Goal: Information Seeking & Learning: Learn about a topic

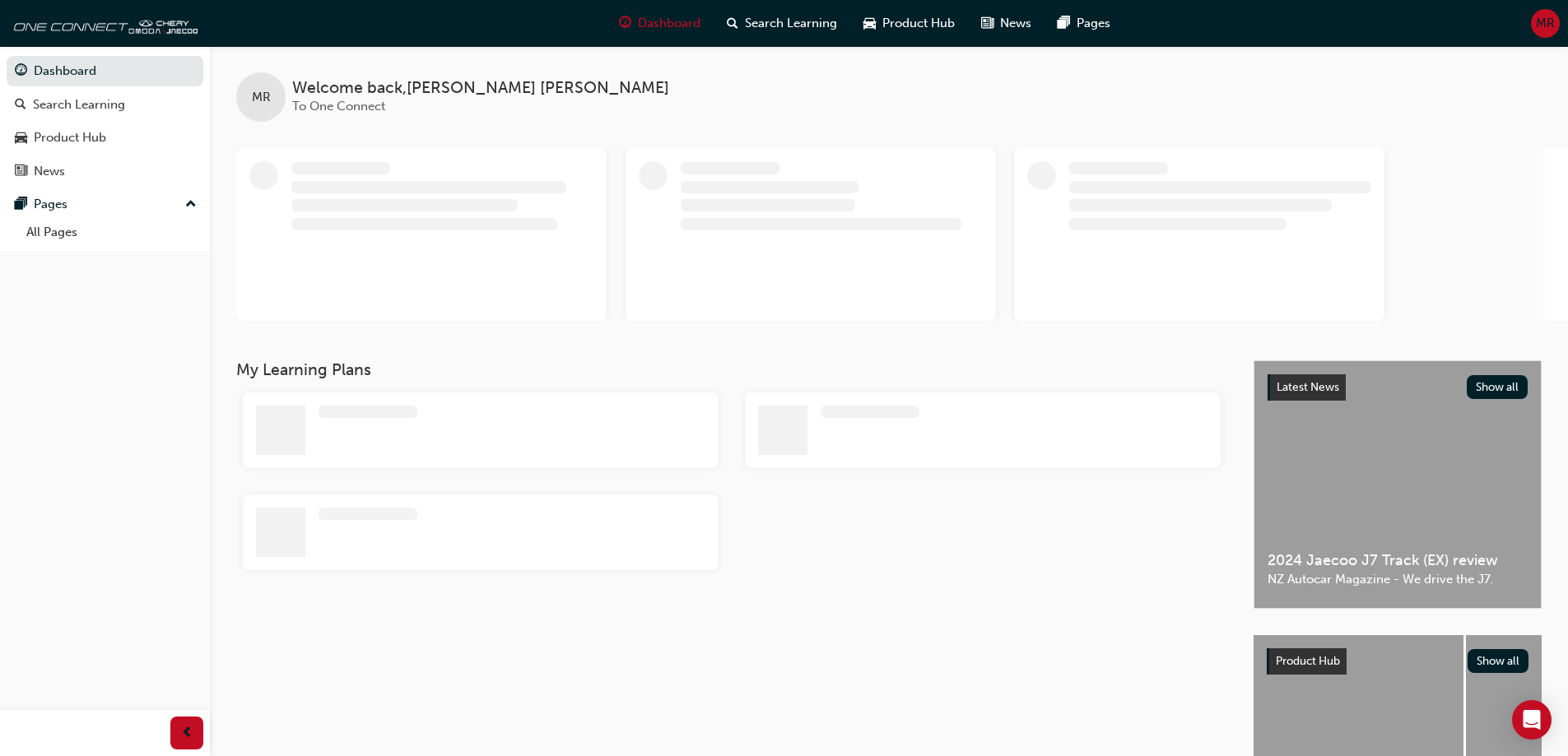
click at [449, 237] on div at bounding box center [442, 234] width 302 height 146
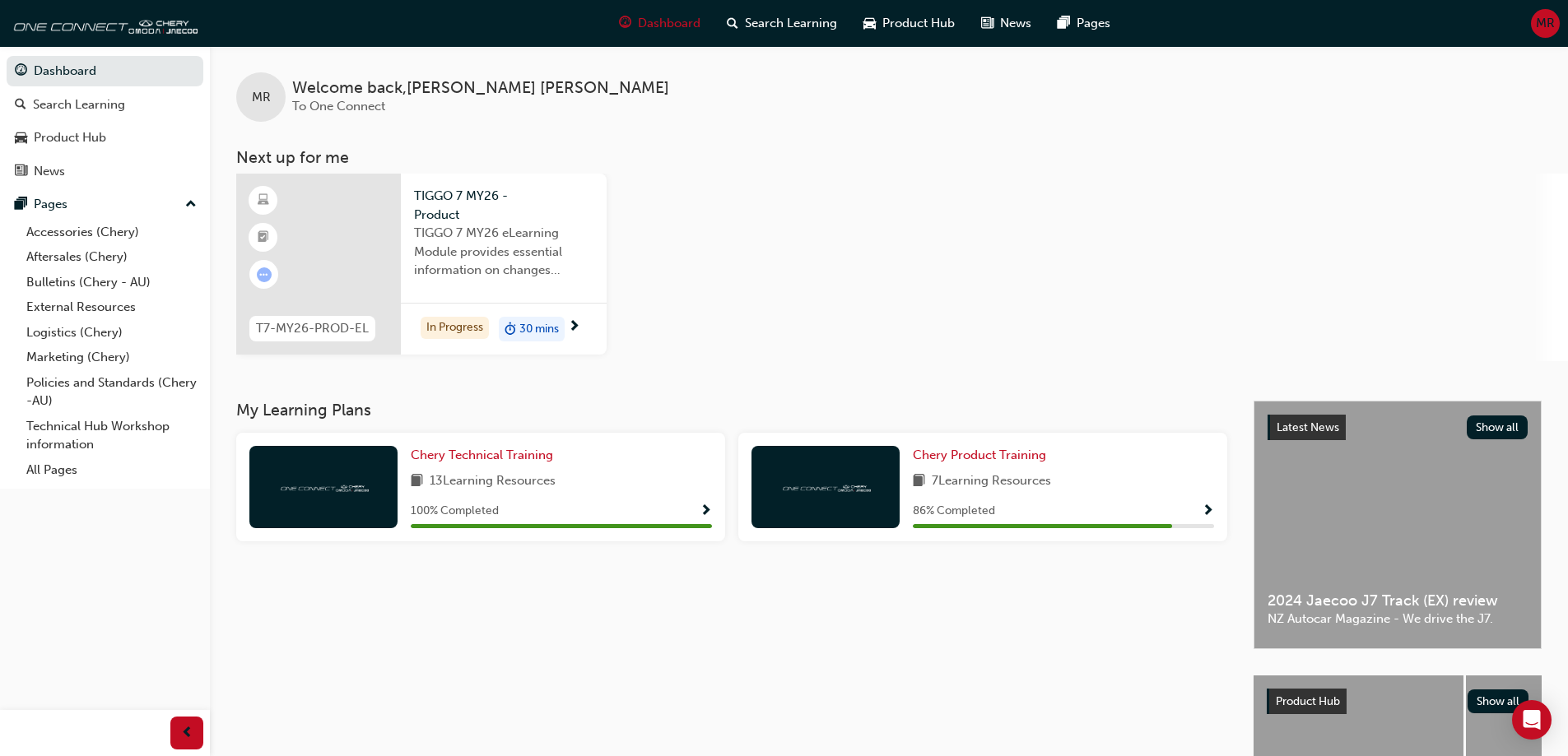
click at [370, 229] on div at bounding box center [318, 264] width 164 height 181
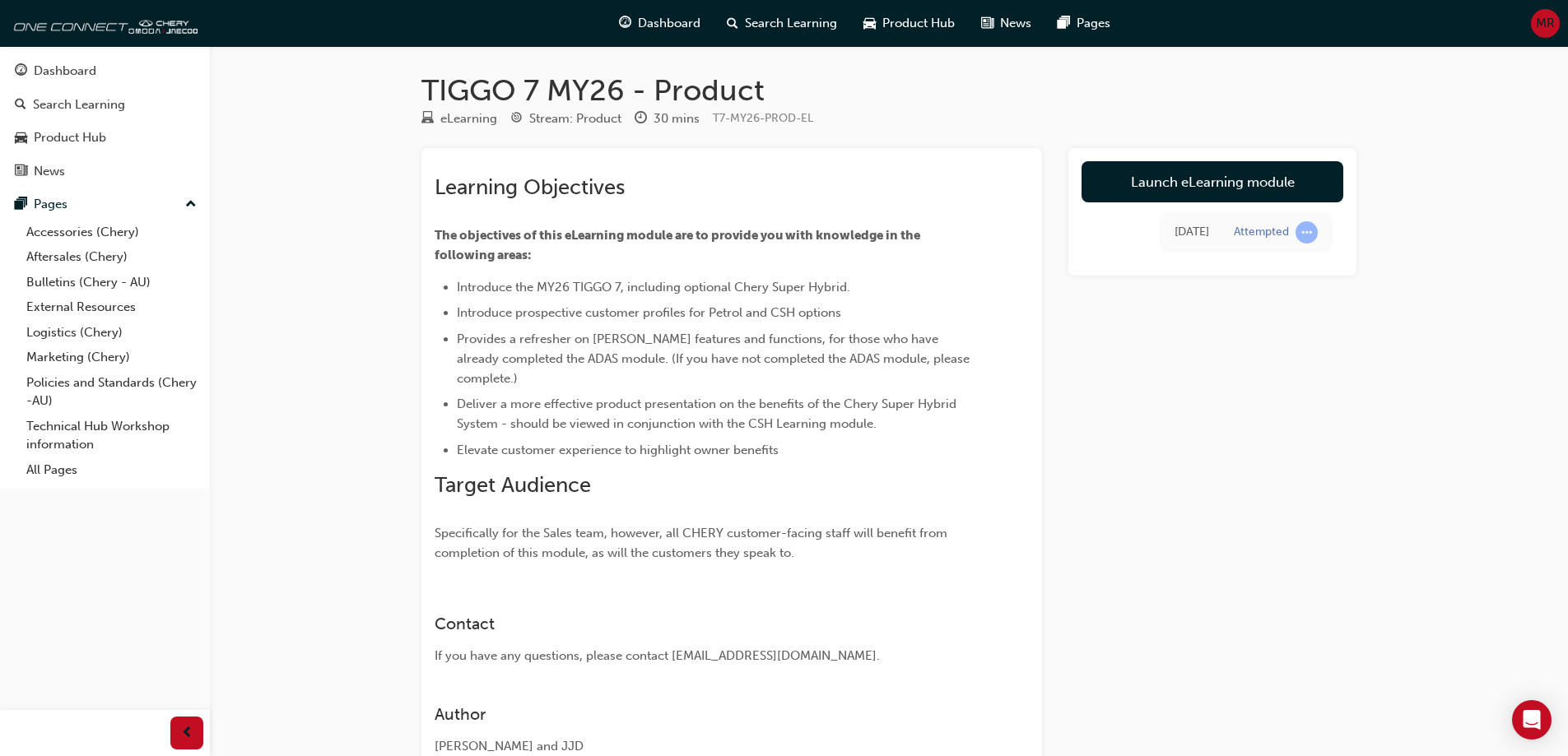
scroll to position [120, 0]
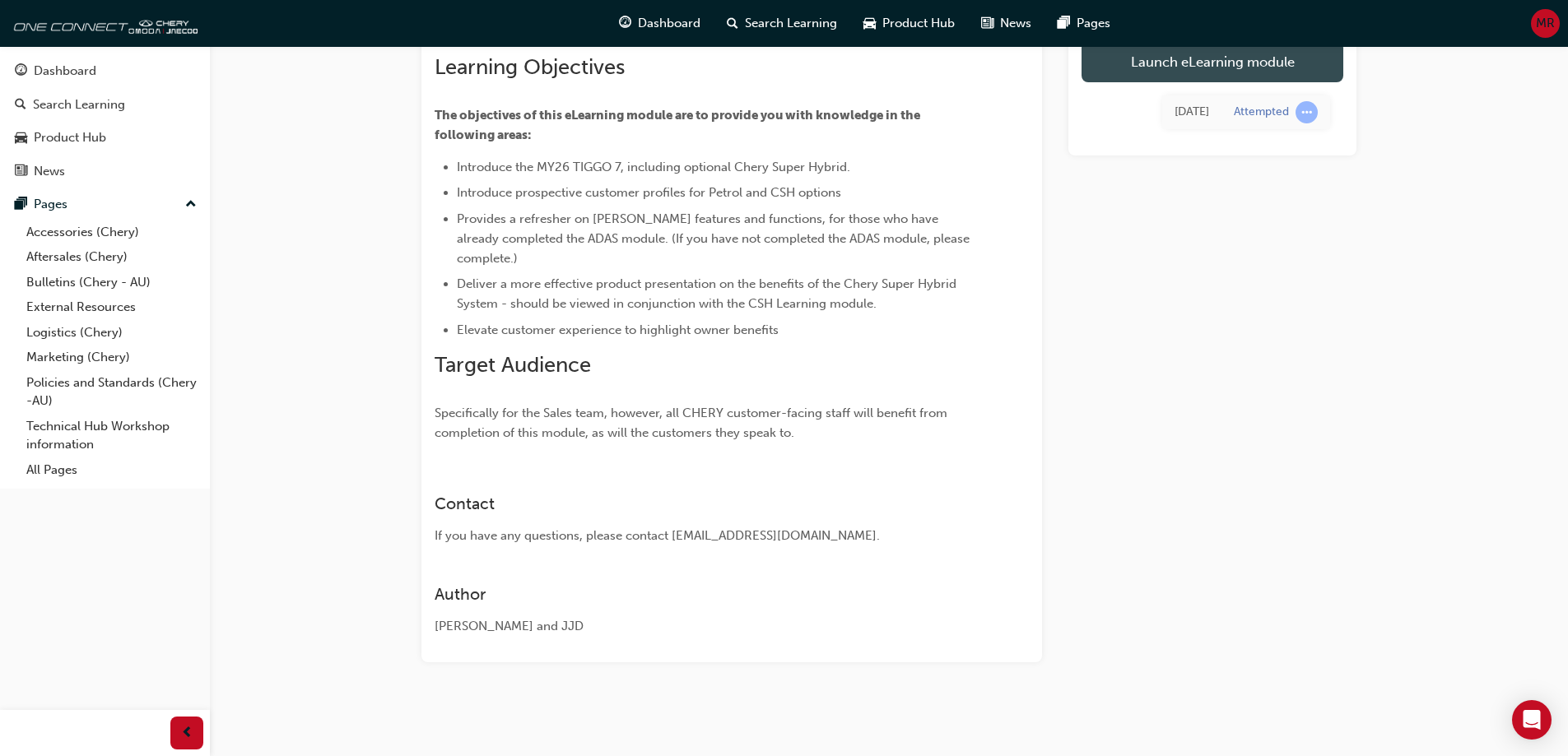
click at [1145, 71] on link "Launch eLearning module" at bounding box center [1213, 62] width 262 height 41
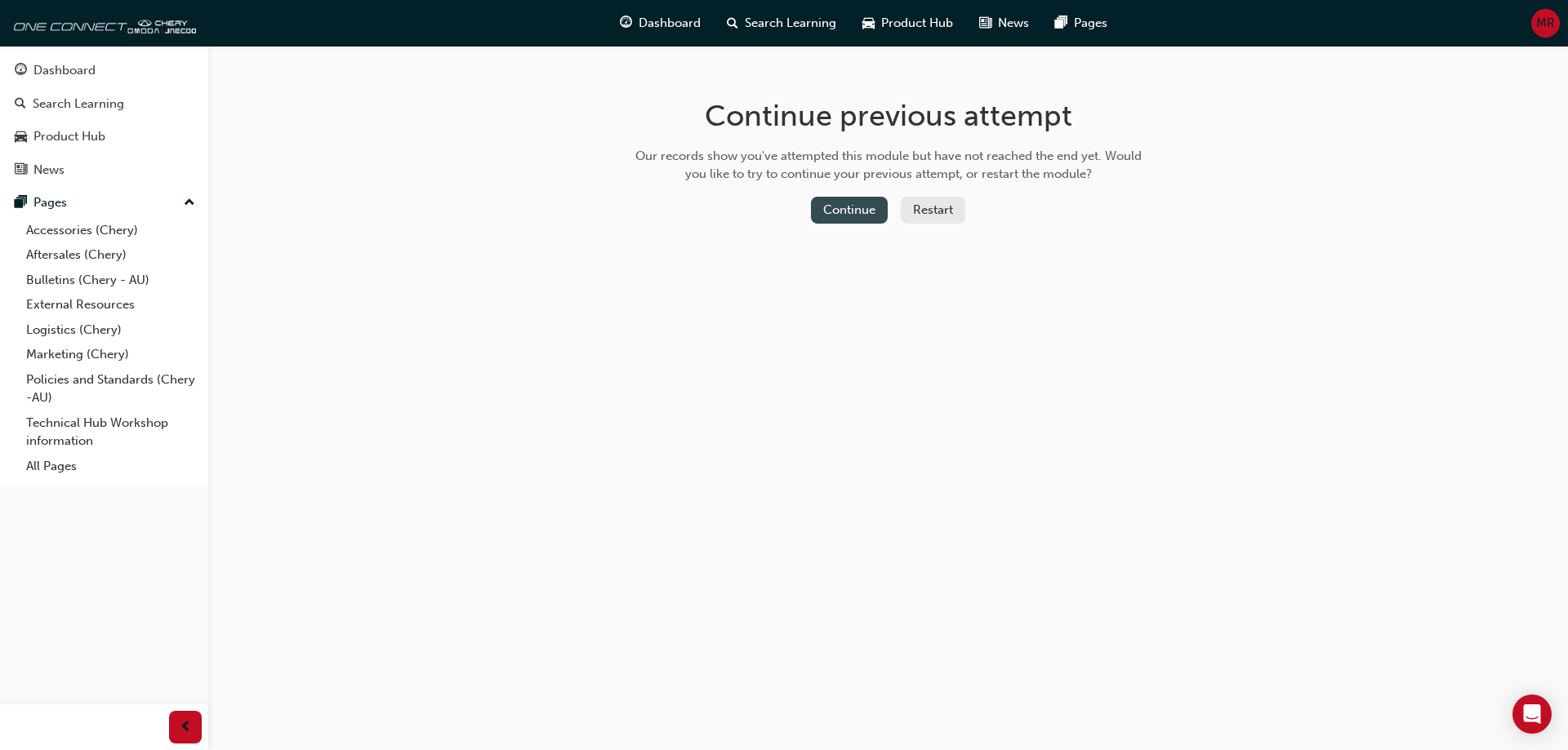
click at [873, 217] on button "Continue" at bounding box center [849, 211] width 77 height 27
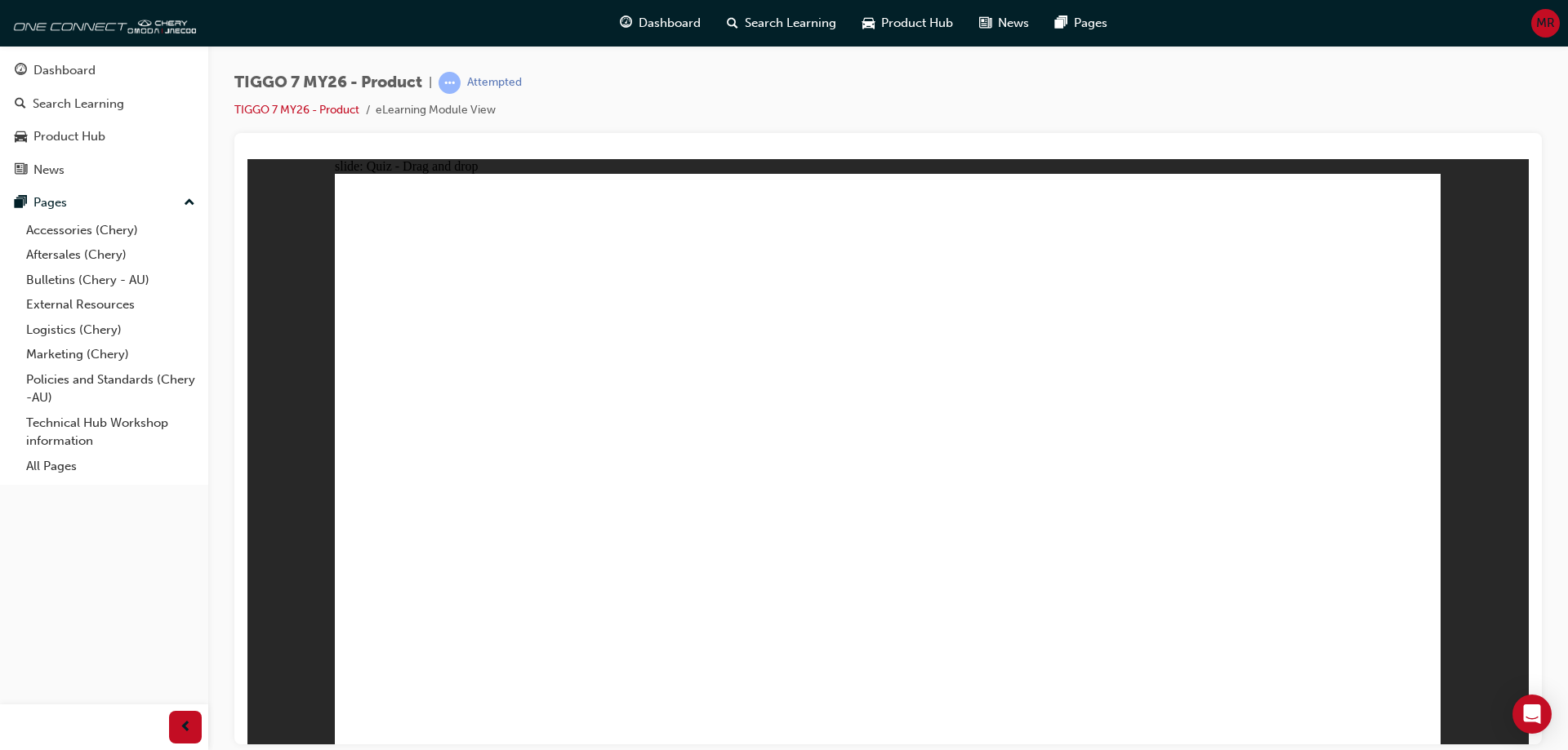
drag, startPoint x: 1090, startPoint y: 331, endPoint x: 1085, endPoint y: 612, distance: 281.0
drag, startPoint x: 1098, startPoint y: 398, endPoint x: 1093, endPoint y: 542, distance: 144.1
drag, startPoint x: 1105, startPoint y: 442, endPoint x: 1100, endPoint y: 596, distance: 154.1
drag, startPoint x: 1099, startPoint y: 294, endPoint x: 1094, endPoint y: 531, distance: 237.1
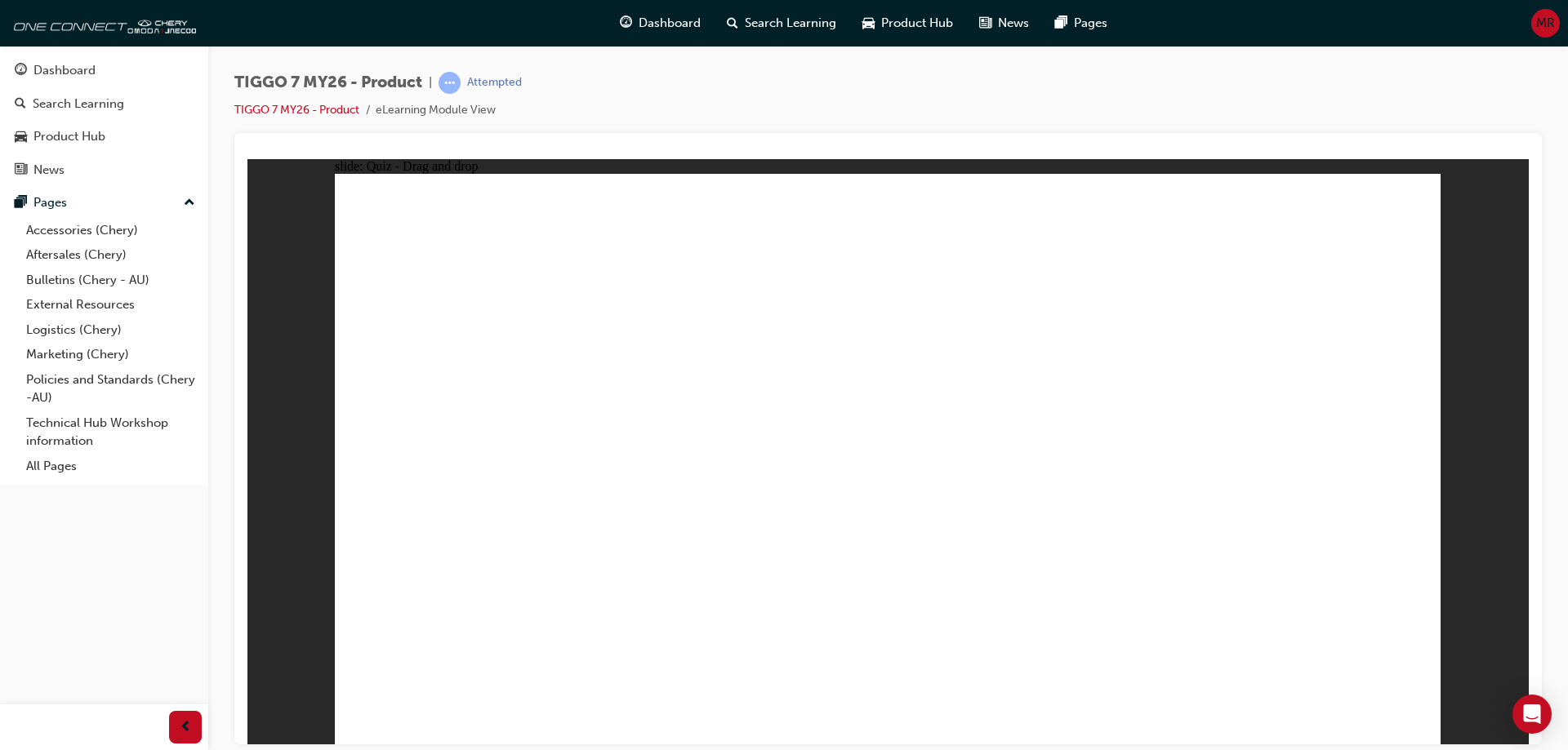
drag, startPoint x: 950, startPoint y: 343, endPoint x: 971, endPoint y: 487, distance: 145.5
drag, startPoint x: 933, startPoint y: 237, endPoint x: 1040, endPoint y: 570, distance: 349.8
drag, startPoint x: 1093, startPoint y: 257, endPoint x: 1110, endPoint y: 588, distance: 331.4
drag, startPoint x: 1270, startPoint y: 307, endPoint x: 1127, endPoint y: 529, distance: 264.1
drag, startPoint x: 1303, startPoint y: 251, endPoint x: 1169, endPoint y: 564, distance: 340.5
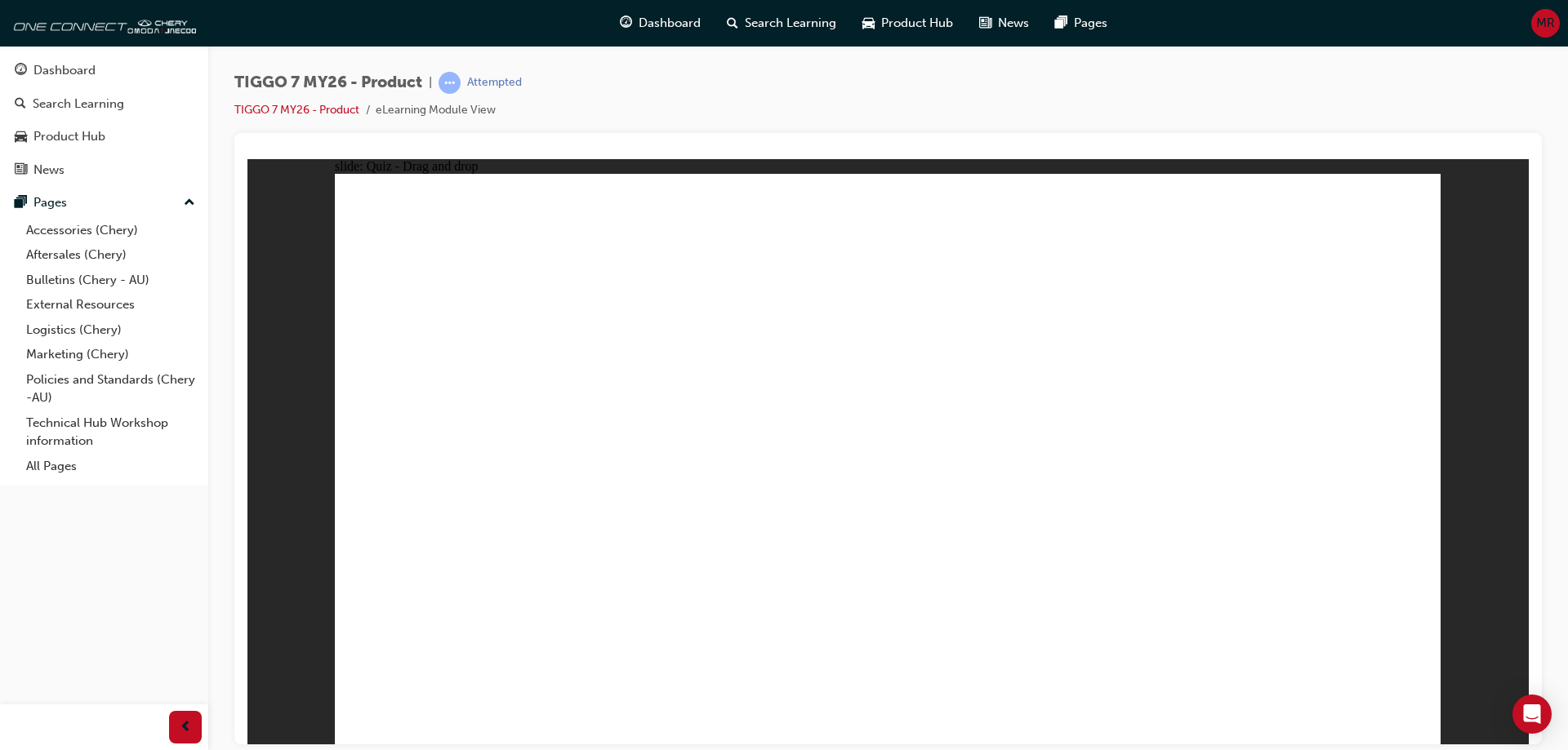
radio input "true"
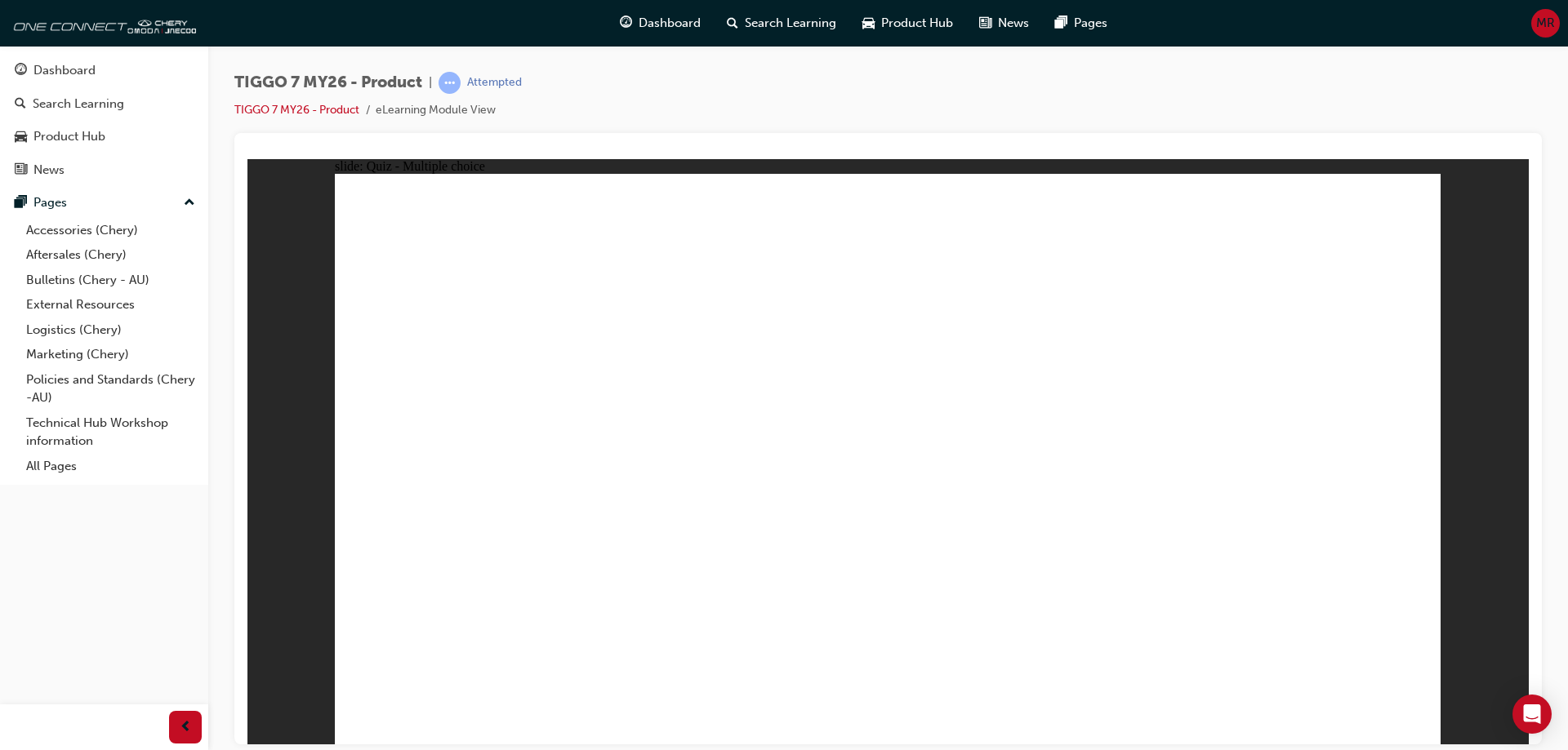
drag, startPoint x: 1264, startPoint y: 485, endPoint x: 1345, endPoint y: 509, distance: 84.5
drag, startPoint x: 988, startPoint y: 341, endPoint x: 924, endPoint y: 483, distance: 155.8
drag, startPoint x: 1078, startPoint y: 249, endPoint x: 685, endPoint y: 510, distance: 471.8
drag, startPoint x: 847, startPoint y: 252, endPoint x: 1080, endPoint y: 507, distance: 345.4
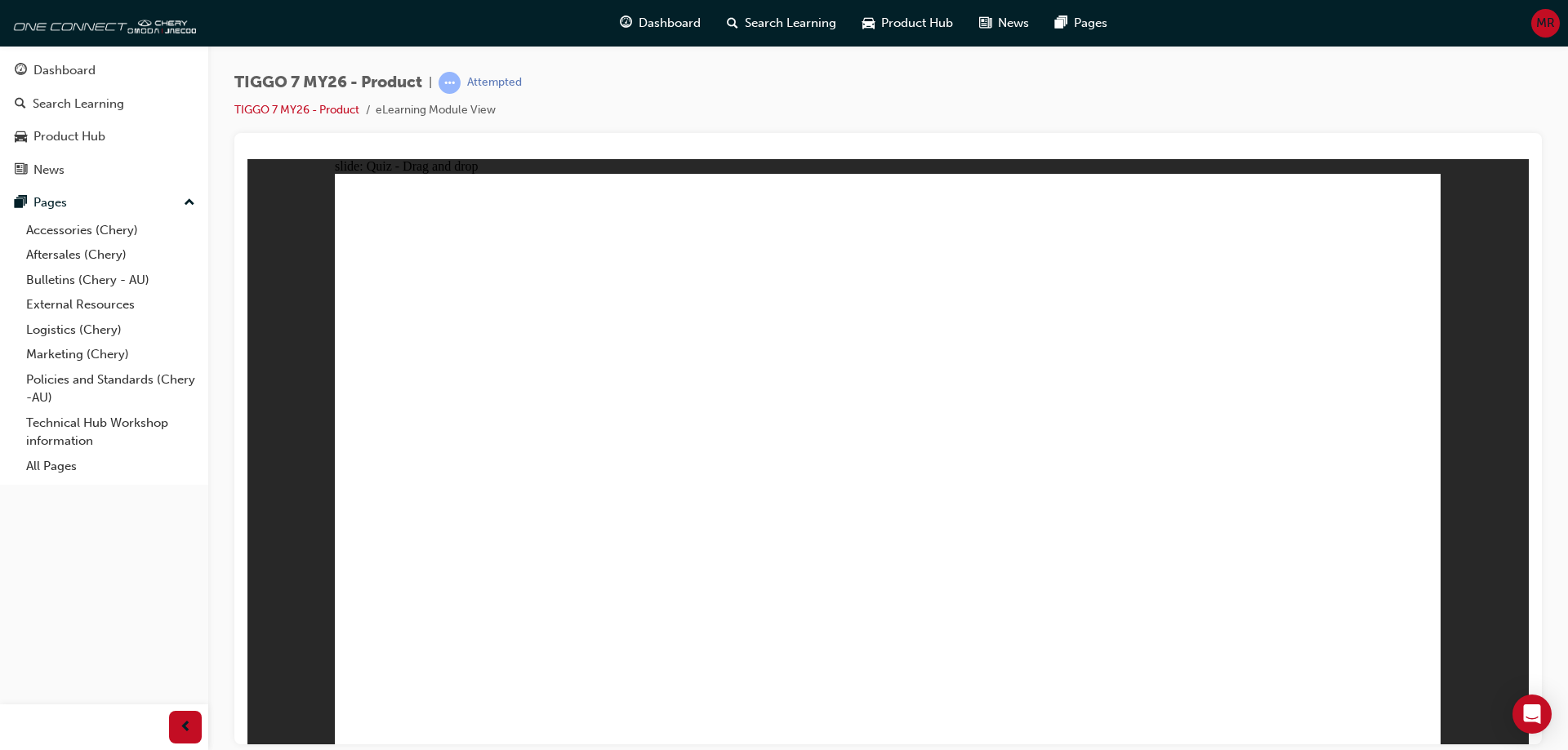
drag, startPoint x: 1191, startPoint y: 298, endPoint x: 407, endPoint y: 485, distance: 806.0
radio input "true"
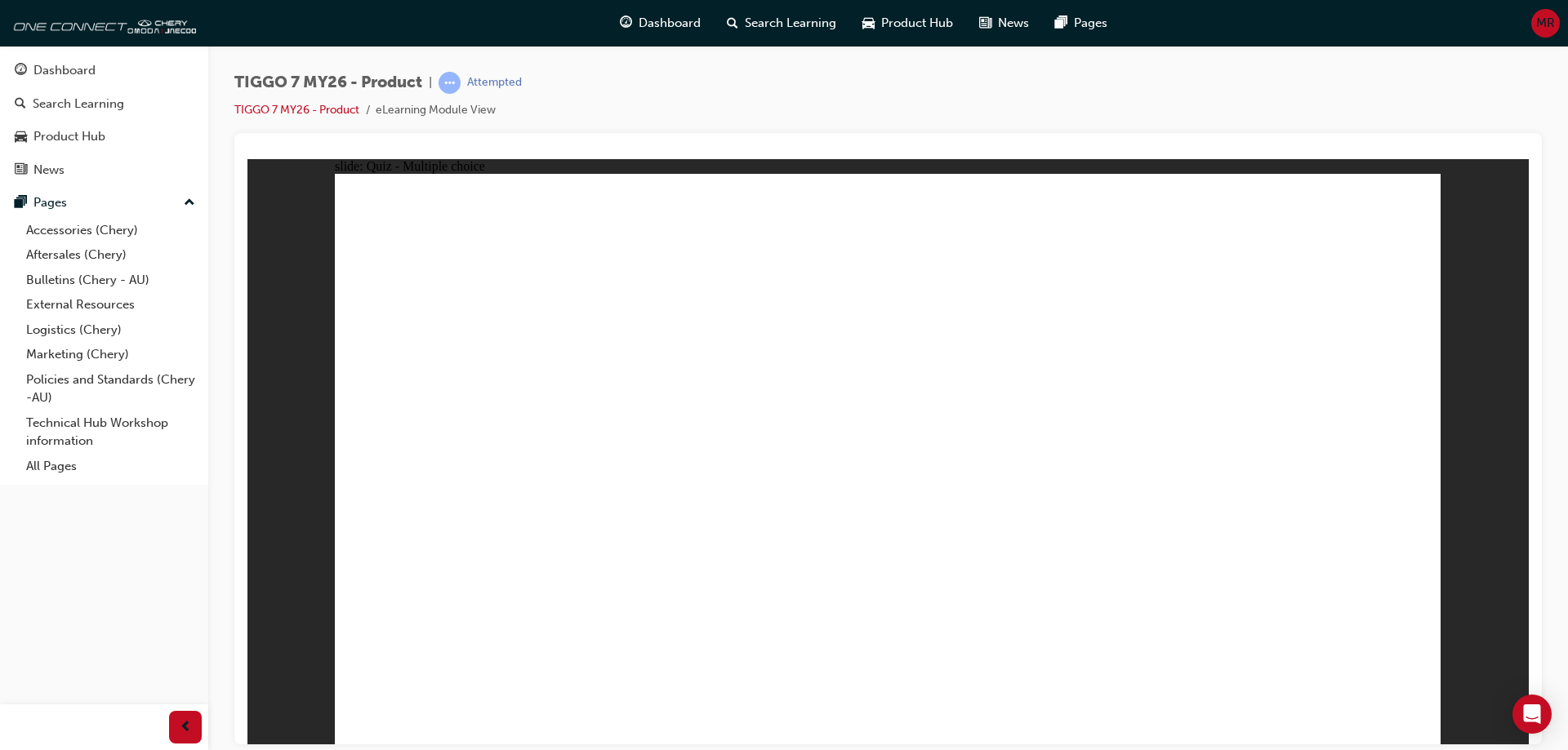
radio input "true"
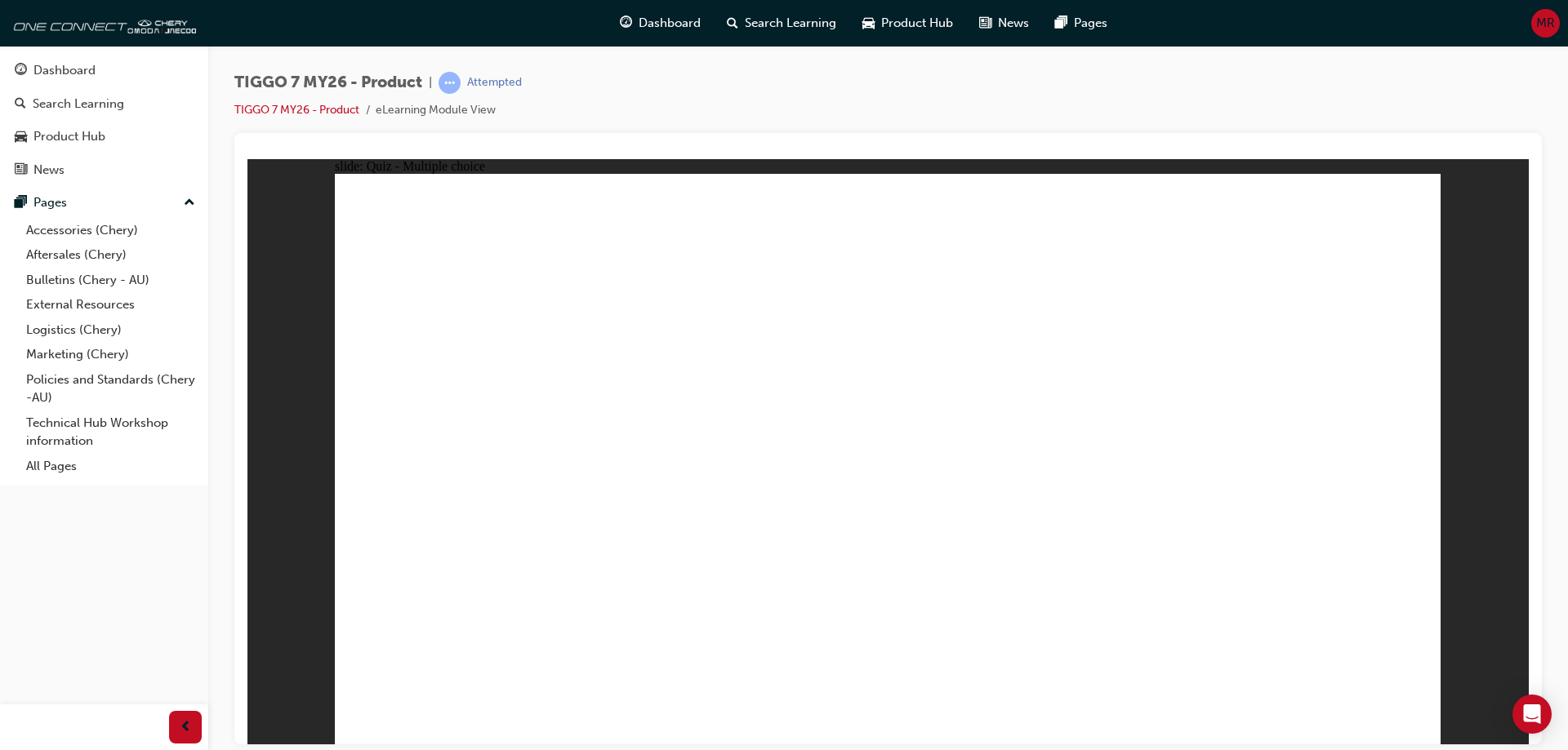
drag, startPoint x: 1094, startPoint y: 236, endPoint x: 912, endPoint y: 492, distance: 314.1
drag, startPoint x: 875, startPoint y: 240, endPoint x: 1340, endPoint y: 493, distance: 529.4
drag, startPoint x: 905, startPoint y: 352, endPoint x: 678, endPoint y: 458, distance: 250.5
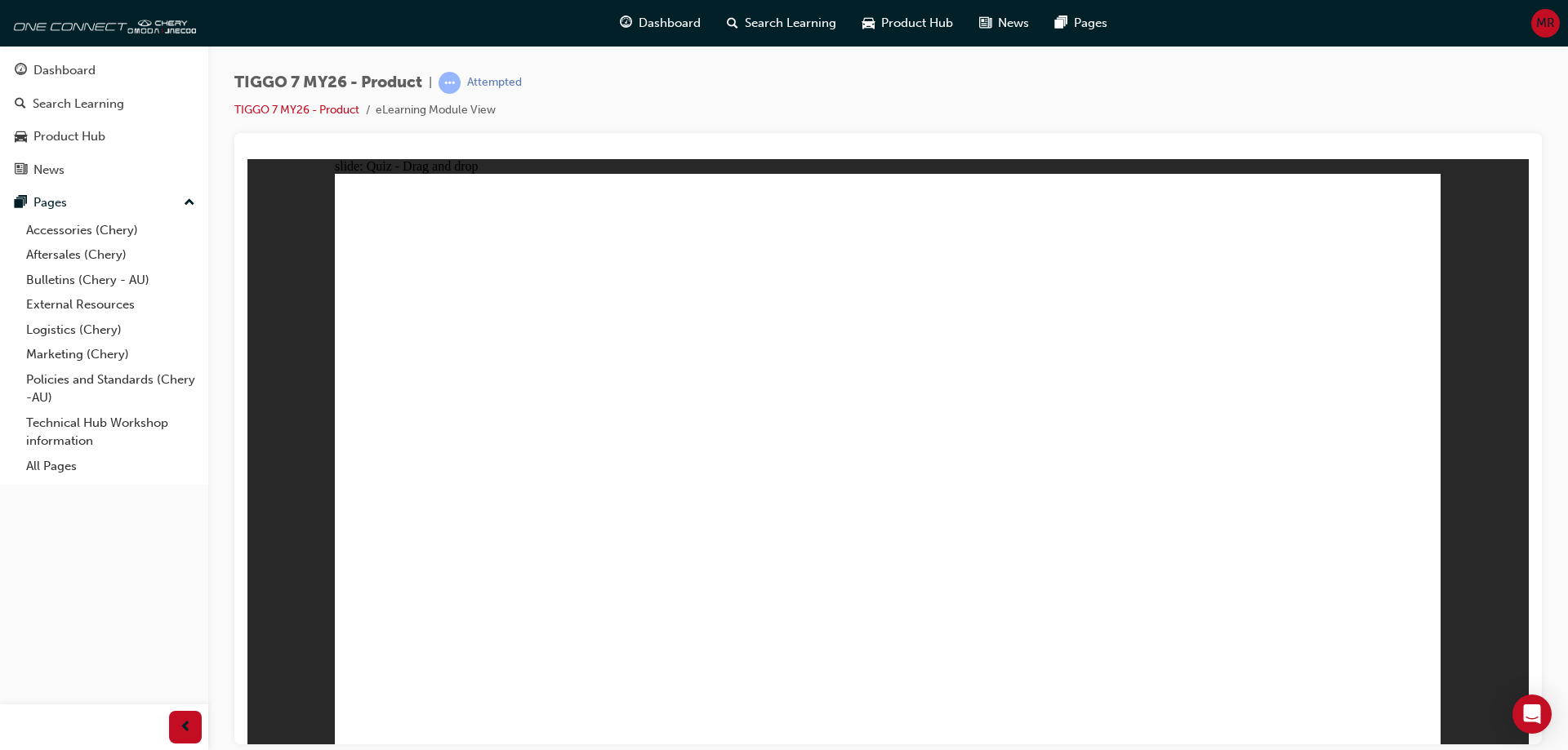
drag, startPoint x: 742, startPoint y: 395, endPoint x: 452, endPoint y: 481, distance: 302.5
drag, startPoint x: 1259, startPoint y: 304, endPoint x: 1131, endPoint y: 498, distance: 232.4
drag, startPoint x: 932, startPoint y: 311, endPoint x: 545, endPoint y: 569, distance: 465.1
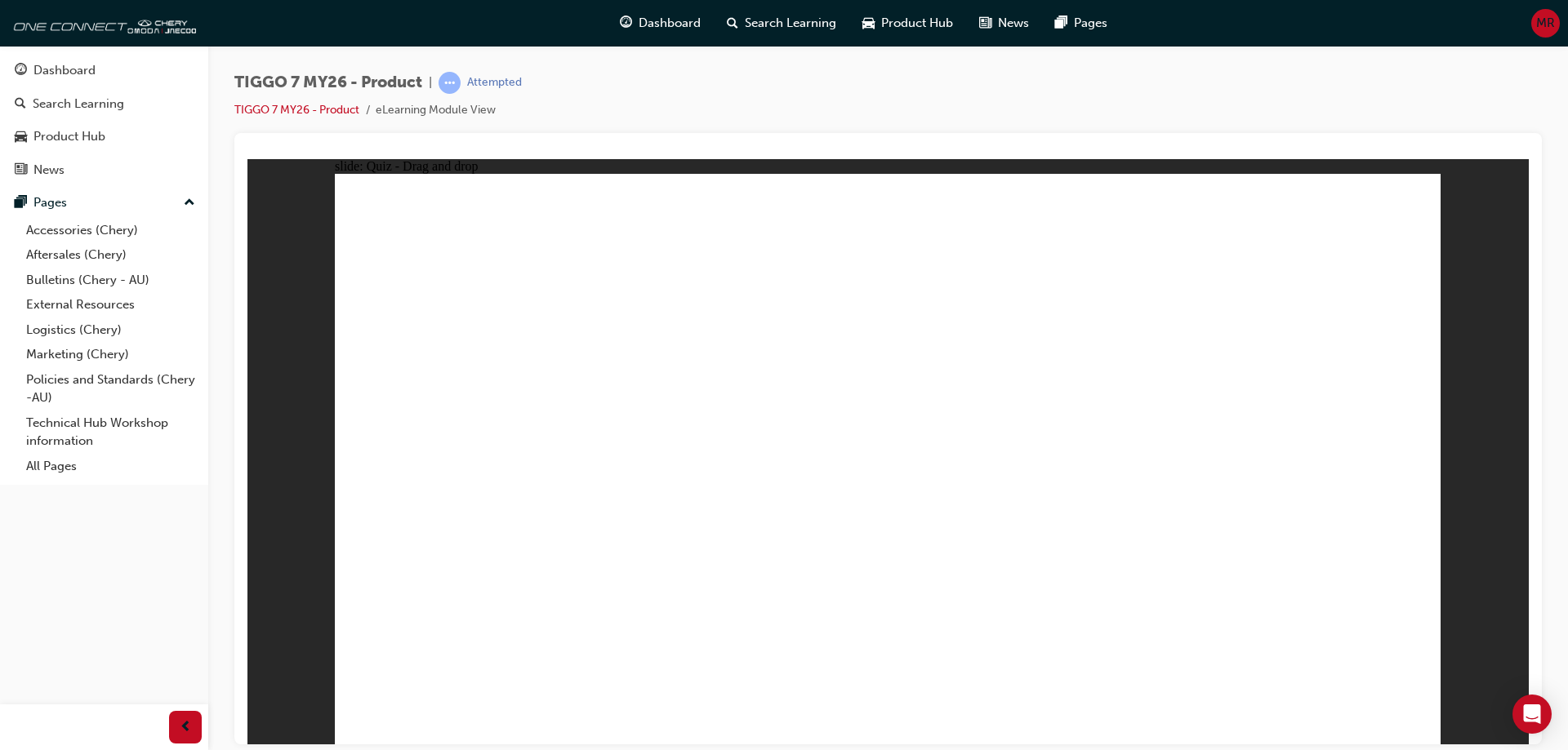
drag, startPoint x: 1117, startPoint y: 314, endPoint x: 556, endPoint y: 587, distance: 623.9
drag, startPoint x: 1189, startPoint y: 431, endPoint x: 976, endPoint y: 566, distance: 252.2
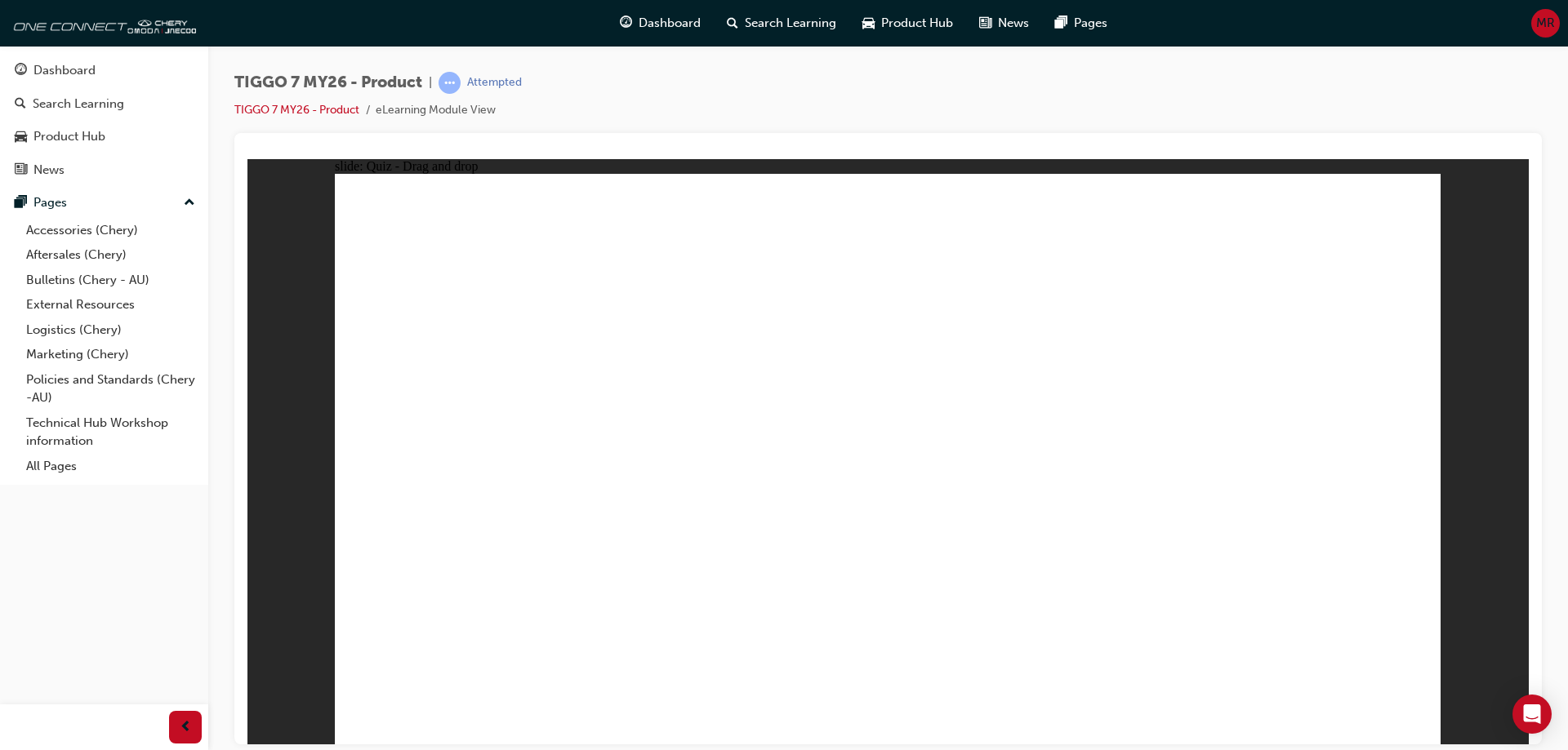
drag, startPoint x: 1090, startPoint y: 285, endPoint x: 971, endPoint y: 558, distance: 297.8
drag, startPoint x: 1218, startPoint y: 389, endPoint x: 1064, endPoint y: 546, distance: 219.9
drag, startPoint x: 874, startPoint y: 235, endPoint x: 1101, endPoint y: 527, distance: 369.9
drag, startPoint x: 1002, startPoint y: 236, endPoint x: 1198, endPoint y: 549, distance: 369.3
drag, startPoint x: 898, startPoint y: 526, endPoint x: 582, endPoint y: 573, distance: 319.5
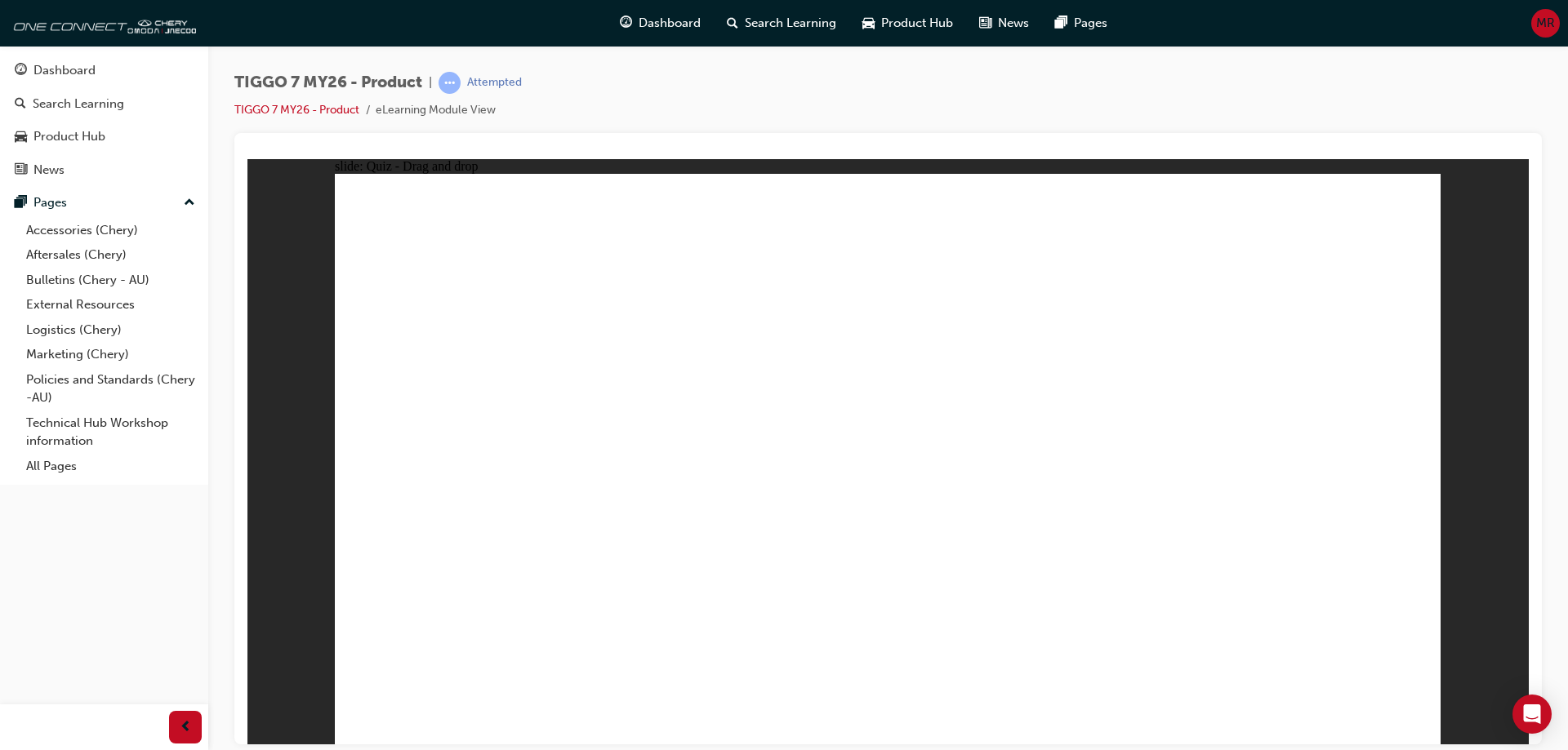
drag, startPoint x: 859, startPoint y: 283, endPoint x: 591, endPoint y: 550, distance: 378.3
drag, startPoint x: 986, startPoint y: 280, endPoint x: 1117, endPoint y: 566, distance: 314.6
drag, startPoint x: 988, startPoint y: 331, endPoint x: 671, endPoint y: 539, distance: 379.1
drag, startPoint x: 1109, startPoint y: 329, endPoint x: 970, endPoint y: 575, distance: 282.6
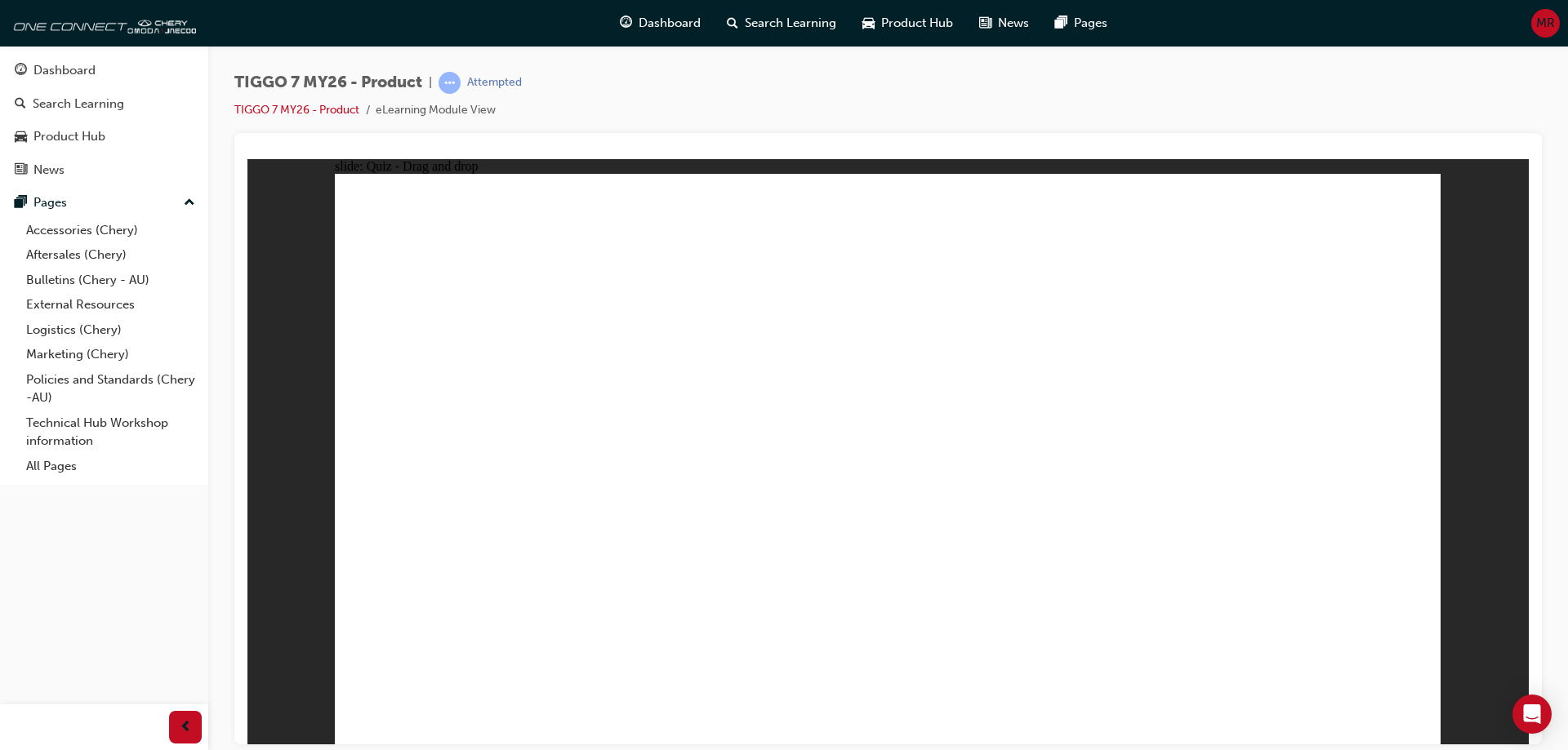
drag, startPoint x: 1207, startPoint y: 327, endPoint x: 672, endPoint y: 575, distance: 589.7
drag, startPoint x: 1098, startPoint y: 229, endPoint x: 568, endPoint y: 555, distance: 622.2
drag, startPoint x: 1221, startPoint y: 235, endPoint x: 1040, endPoint y: 559, distance: 371.1
drag, startPoint x: 1220, startPoint y: 284, endPoint x: 1140, endPoint y: 573, distance: 299.9
drag, startPoint x: 1342, startPoint y: 240, endPoint x: 1095, endPoint y: 294, distance: 252.8
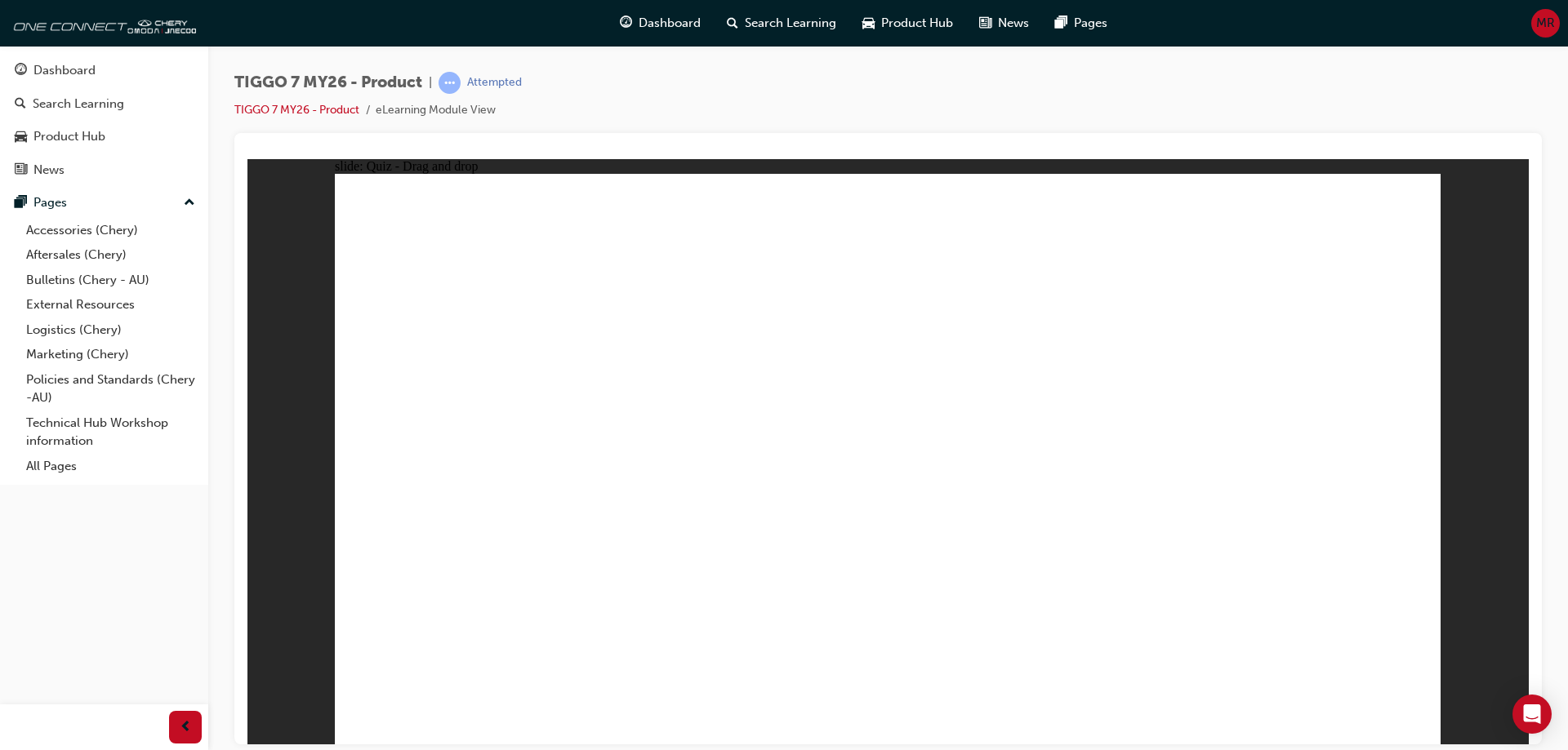
drag, startPoint x: 1347, startPoint y: 235, endPoint x: 1215, endPoint y: 569, distance: 359.1
drag, startPoint x: 871, startPoint y: 300, endPoint x: 559, endPoint y: 500, distance: 370.6
drag, startPoint x: 1067, startPoint y: 397, endPoint x: 1052, endPoint y: 452, distance: 57.0
drag, startPoint x: 1305, startPoint y: 301, endPoint x: 1067, endPoint y: 517, distance: 321.4
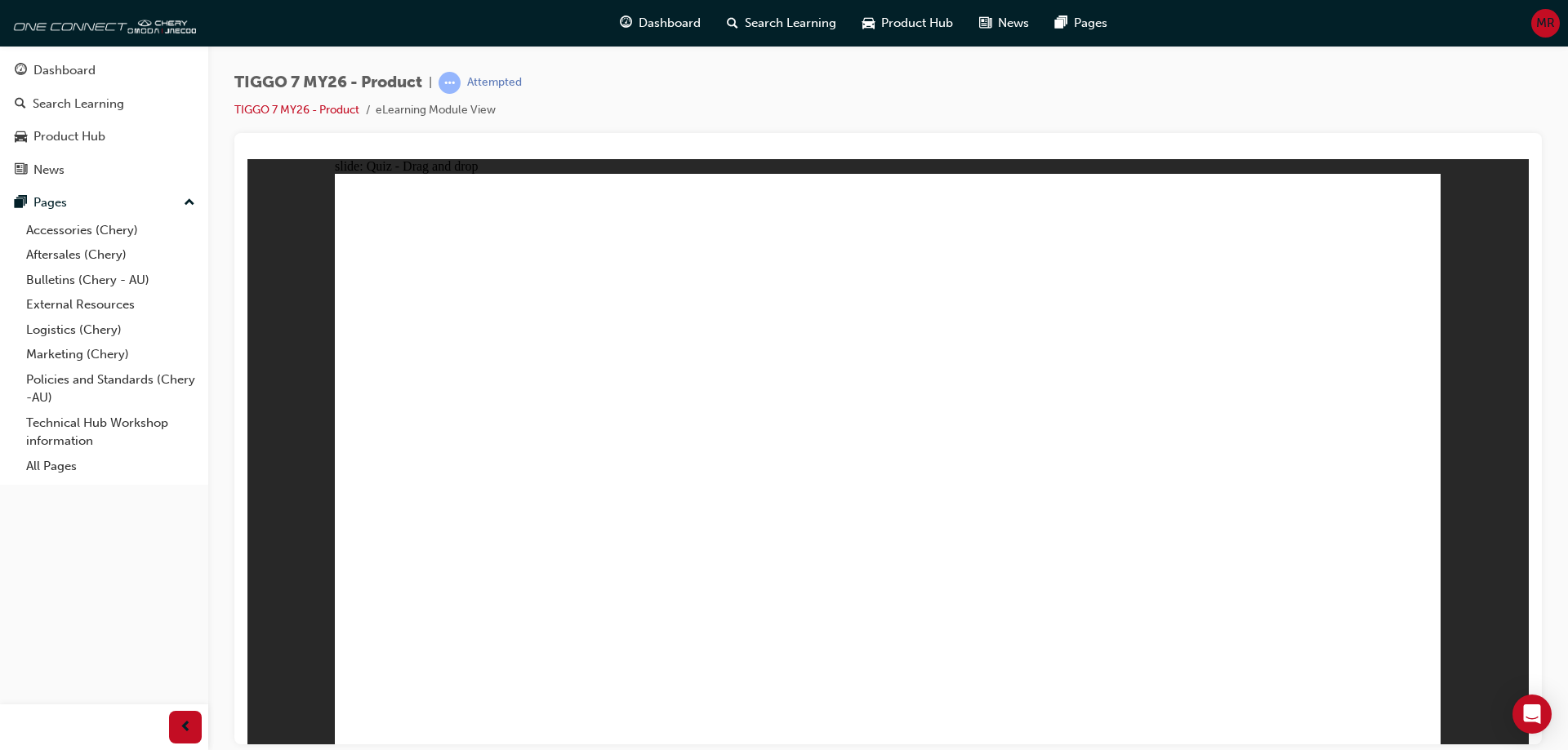
radio input "true"
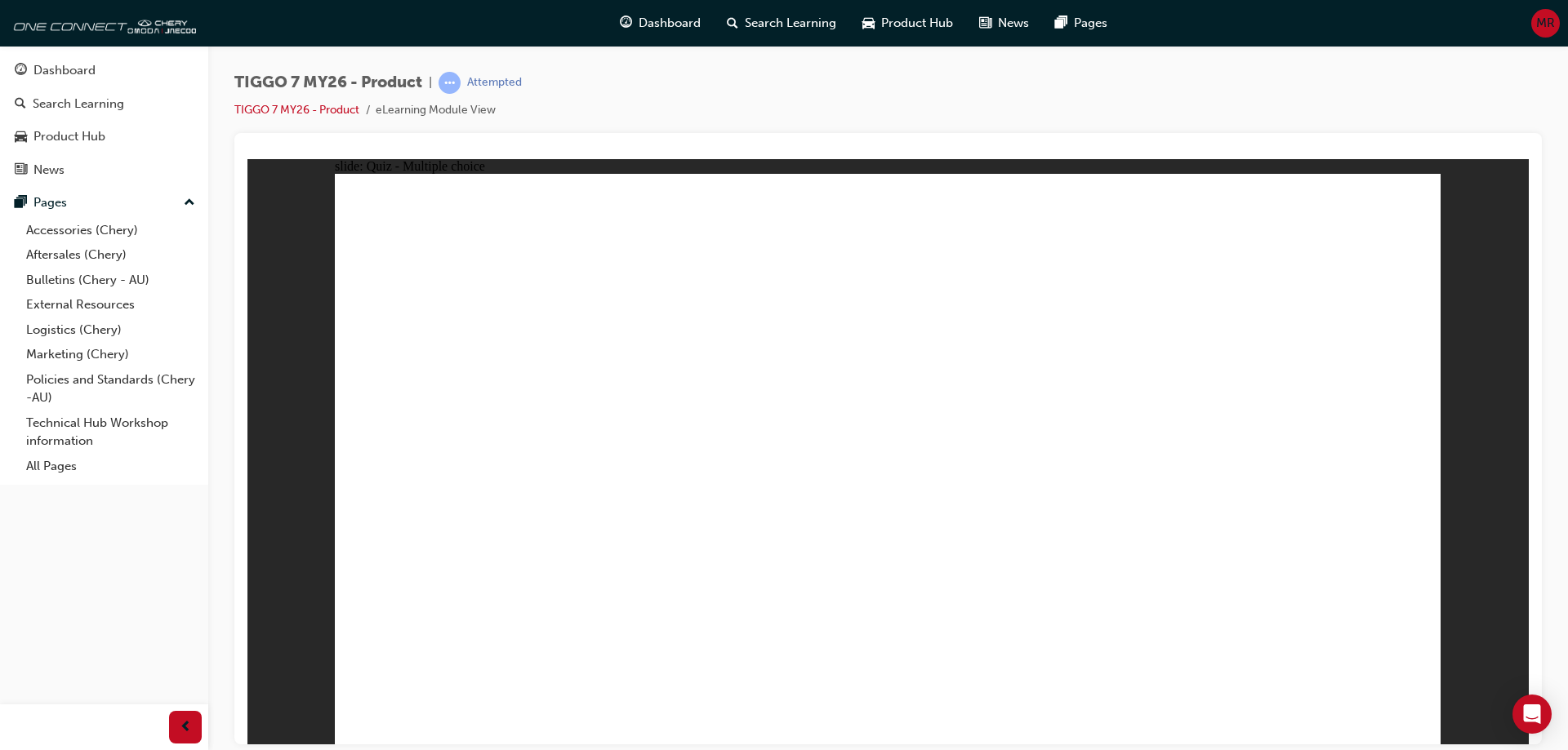
drag, startPoint x: 1098, startPoint y: 320, endPoint x: 1098, endPoint y: 532, distance: 212.0
drag, startPoint x: 1107, startPoint y: 282, endPoint x: 1102, endPoint y: 558, distance: 276.0
drag, startPoint x: 1087, startPoint y: 251, endPoint x: 1079, endPoint y: 591, distance: 340.1
drag, startPoint x: 951, startPoint y: 373, endPoint x: 949, endPoint y: 498, distance: 125.0
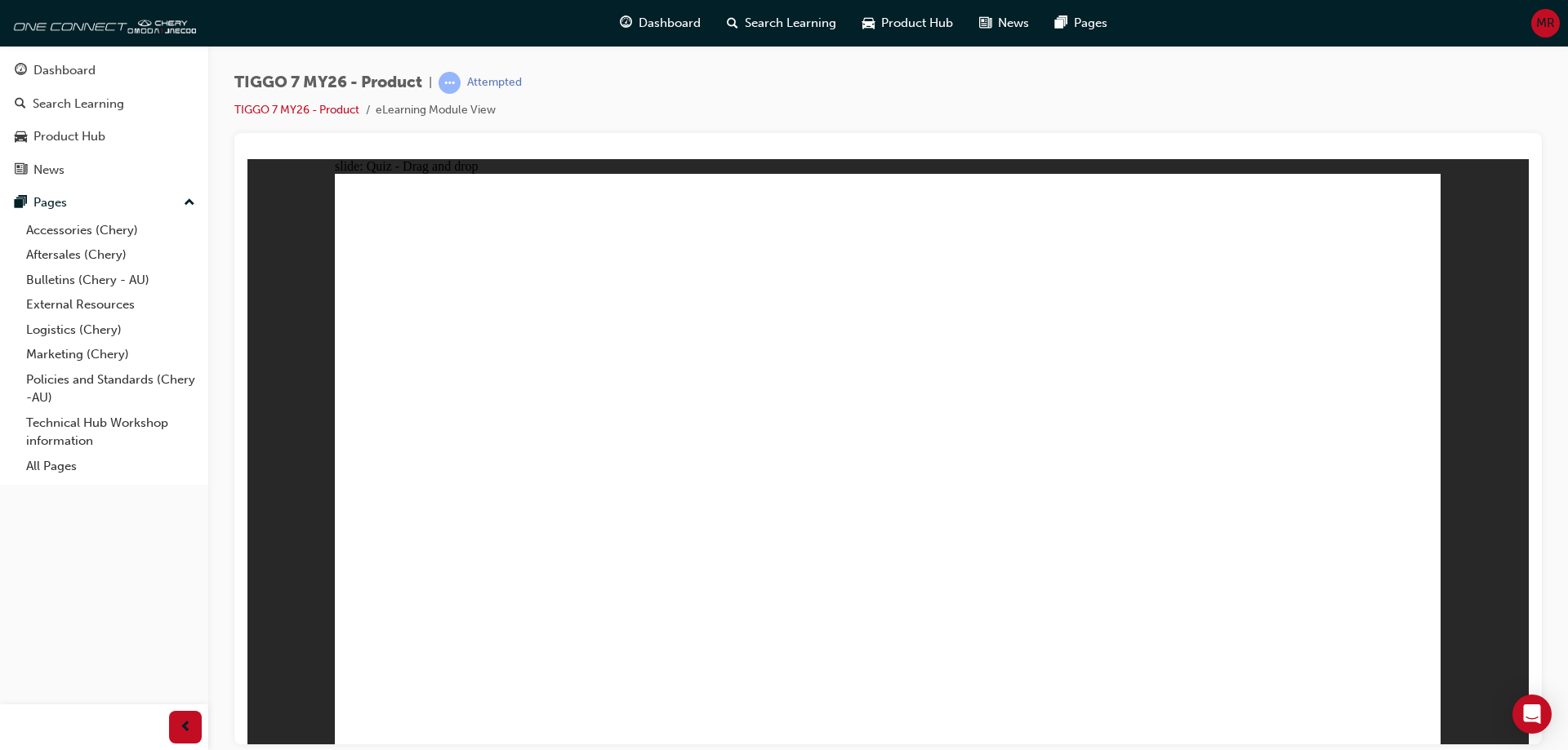
drag, startPoint x: 949, startPoint y: 270, endPoint x: 994, endPoint y: 474, distance: 208.9
drag, startPoint x: 968, startPoint y: 333, endPoint x: 1088, endPoint y: 456, distance: 171.8
drag, startPoint x: 1227, startPoint y: 492, endPoint x: 1182, endPoint y: 550, distance: 73.4
drag, startPoint x: 1323, startPoint y: 293, endPoint x: 1145, endPoint y: 577, distance: 335.2
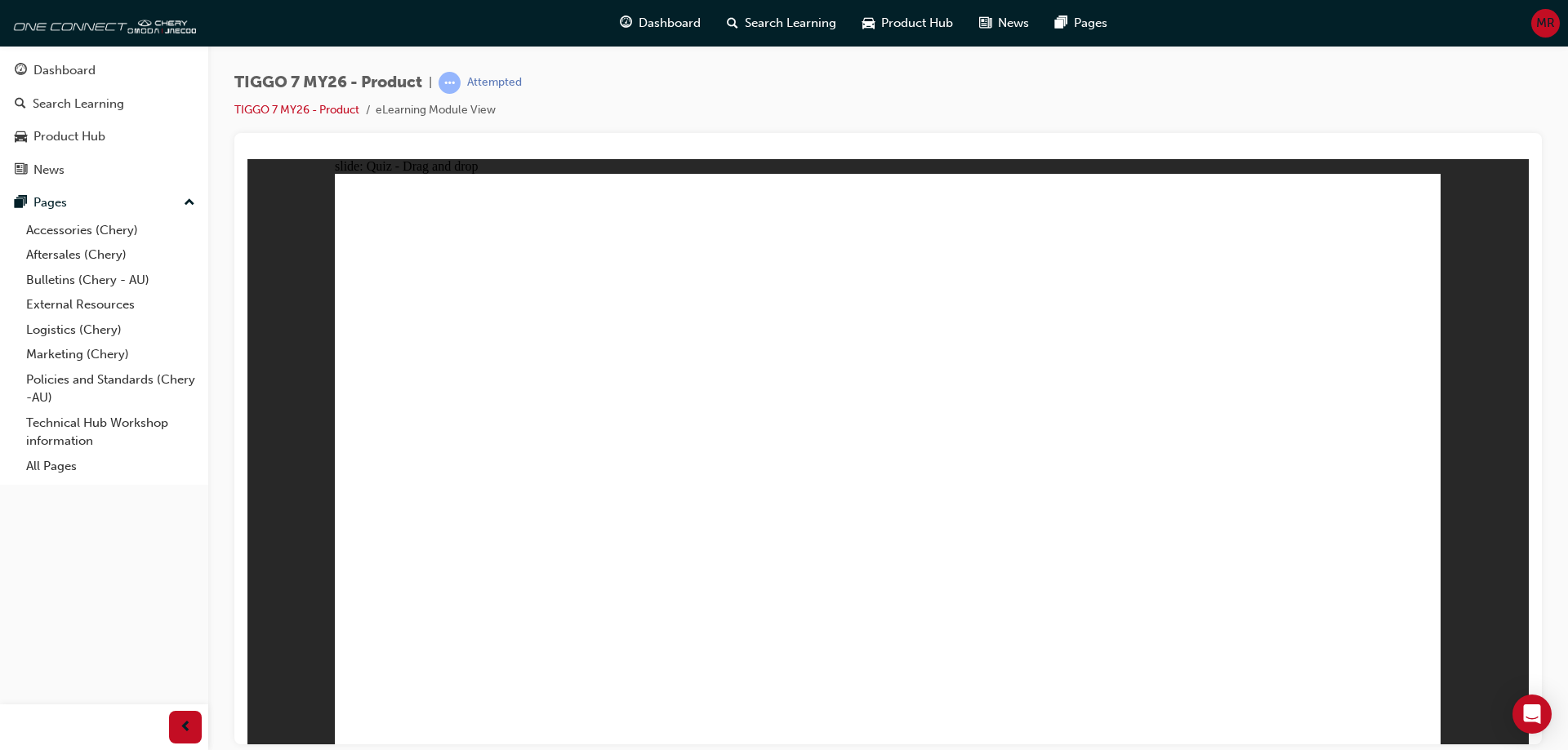
drag, startPoint x: 1305, startPoint y: 276, endPoint x: 1101, endPoint y: 585, distance: 370.3
drag, startPoint x: 842, startPoint y: 552, endPoint x: 856, endPoint y: 552, distance: 14.0
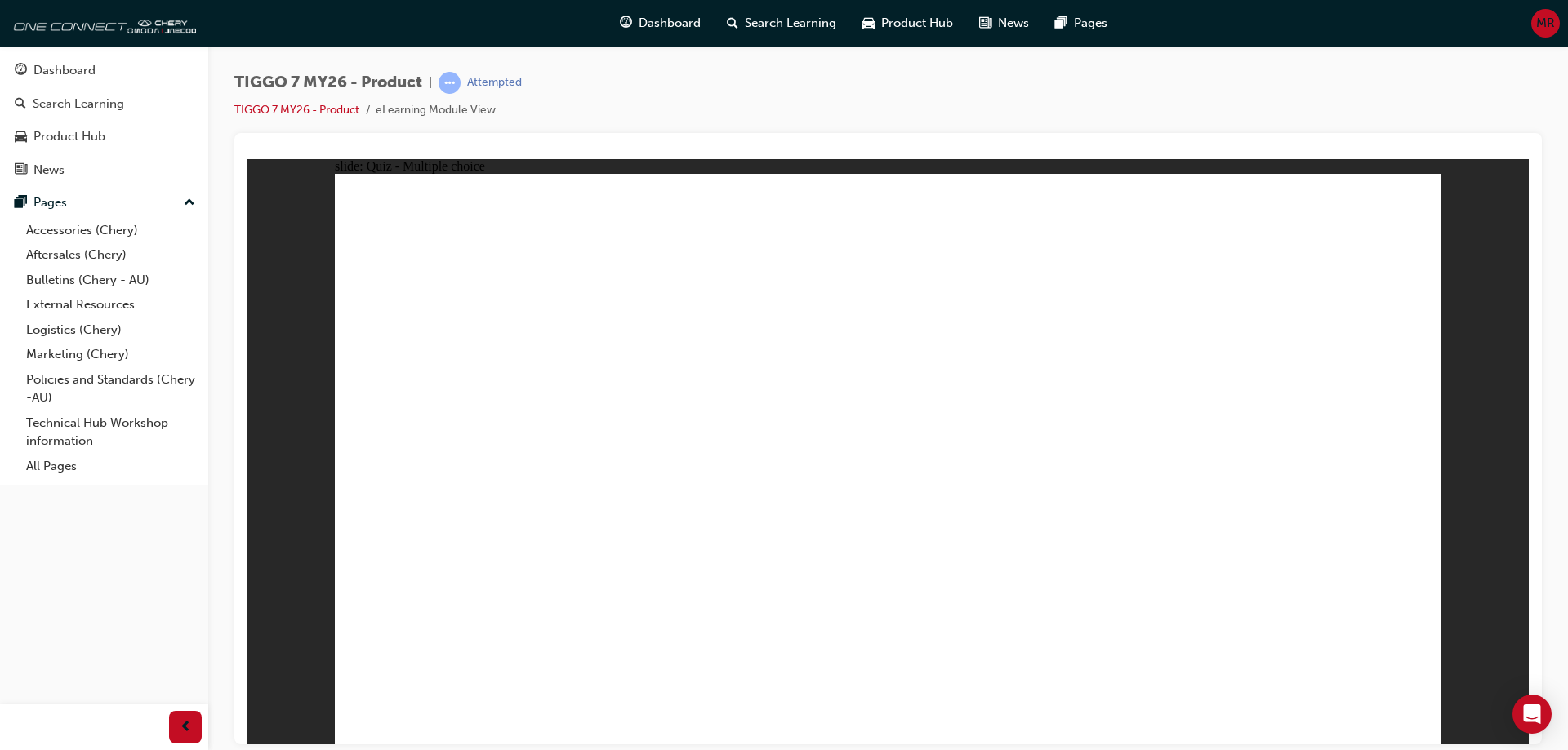
radio input "true"
drag, startPoint x: 878, startPoint y: 599, endPoint x: 889, endPoint y: 573, distance: 28.2
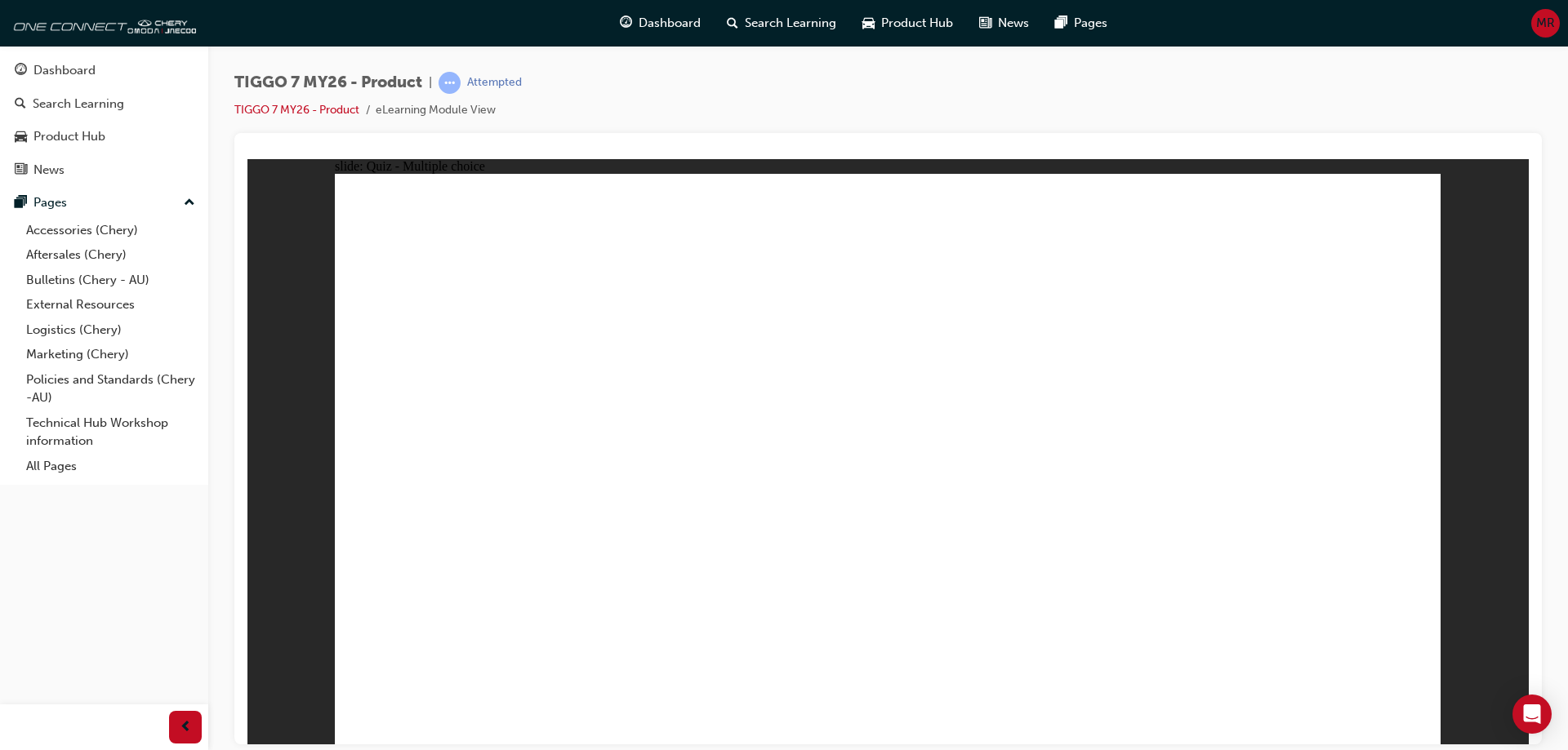
drag, startPoint x: 1196, startPoint y: 368, endPoint x: 1319, endPoint y: 490, distance: 173.2
drag, startPoint x: 1062, startPoint y: 234, endPoint x: 728, endPoint y: 495, distance: 423.9
drag, startPoint x: 956, startPoint y: 345, endPoint x: 884, endPoint y: 493, distance: 164.6
drag, startPoint x: 863, startPoint y: 232, endPoint x: 1093, endPoint y: 489, distance: 344.9
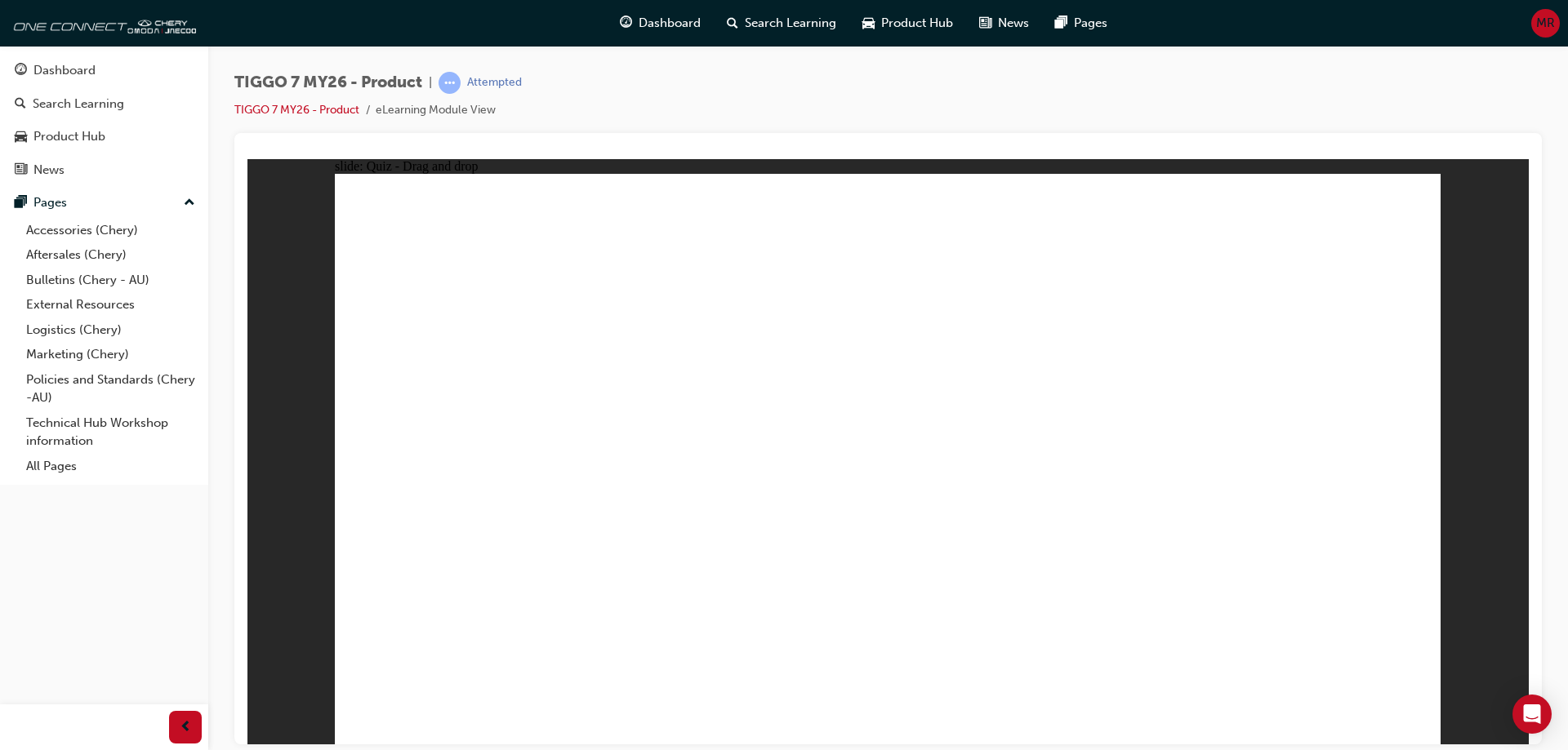
drag, startPoint x: 1232, startPoint y: 269, endPoint x: 433, endPoint y: 537, distance: 842.7
radio input "true"
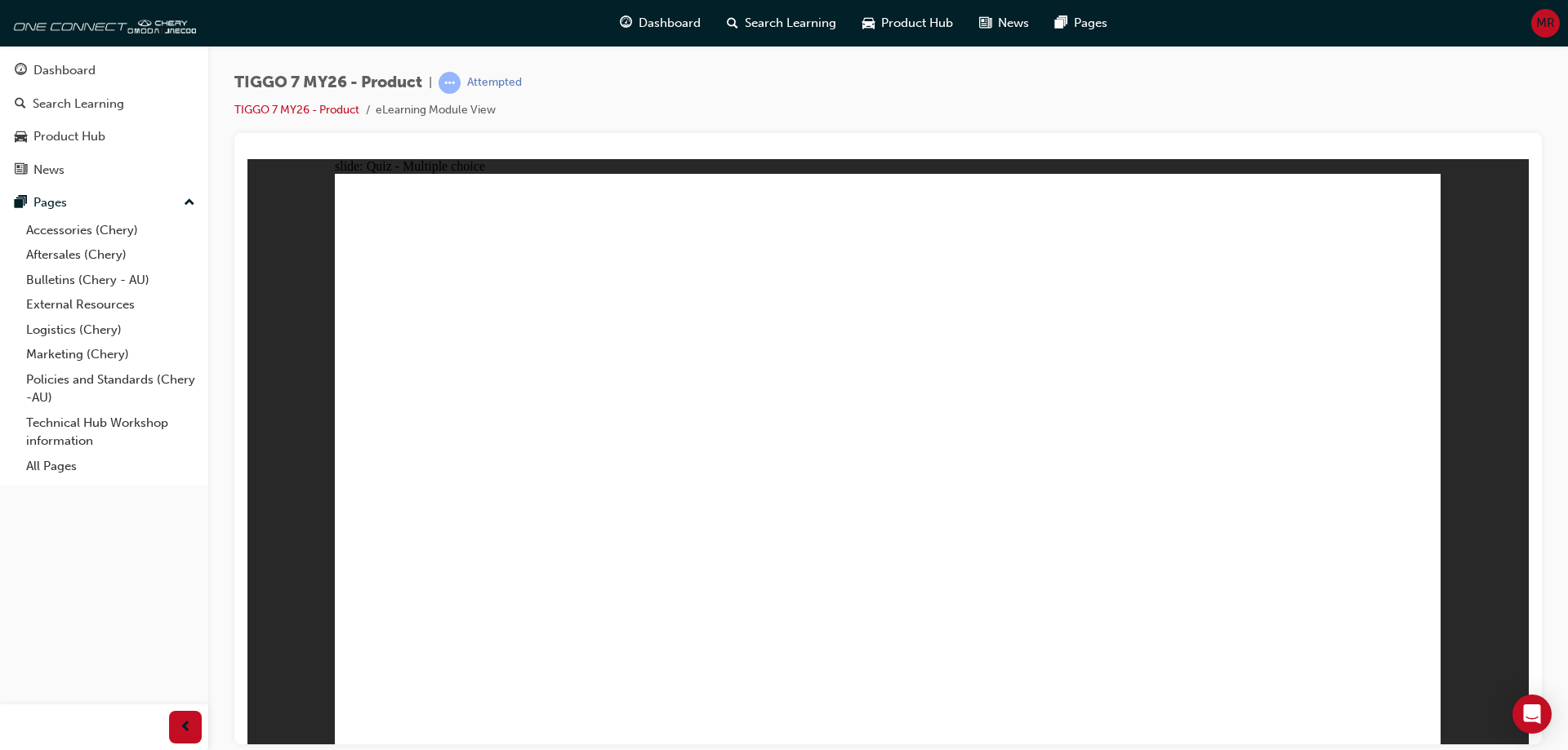
radio input "true"
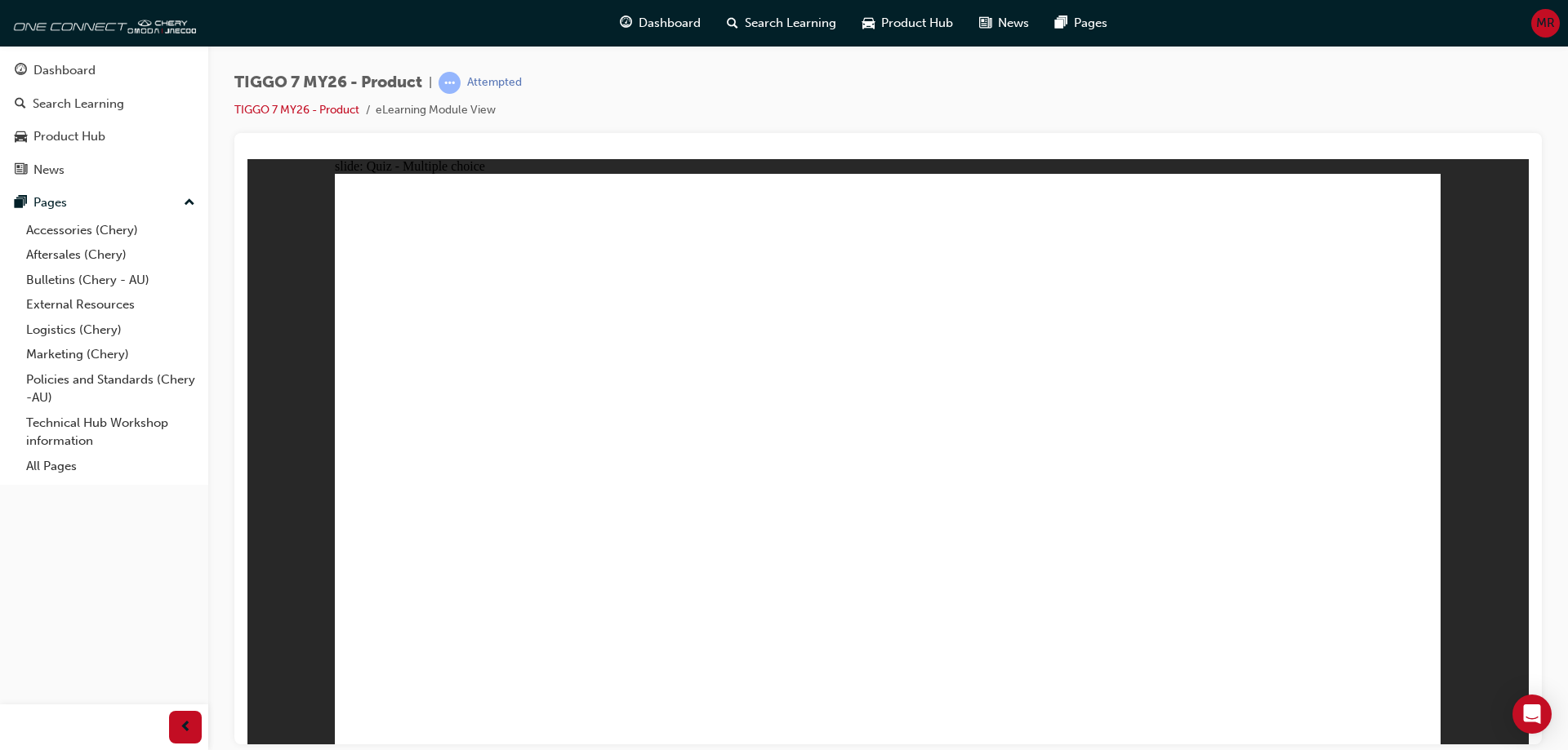
drag, startPoint x: 831, startPoint y: 317, endPoint x: 736, endPoint y: 464, distance: 175.0
drag, startPoint x: 1008, startPoint y: 352, endPoint x: 1142, endPoint y: 337, distance: 134.8
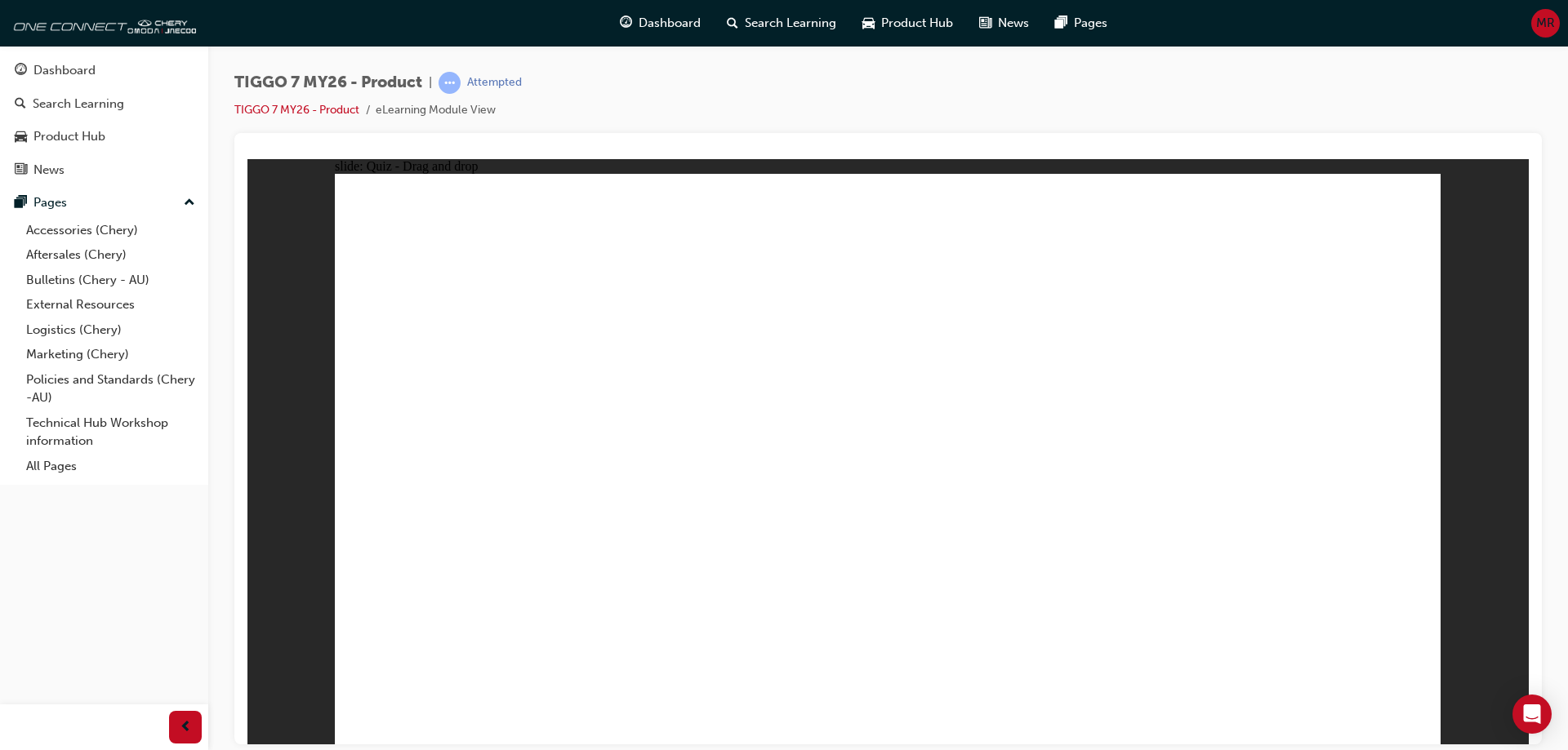
drag, startPoint x: 1201, startPoint y: 317, endPoint x: 1150, endPoint y: 288, distance: 58.7
drag, startPoint x: 1235, startPoint y: 321, endPoint x: 1348, endPoint y: 400, distance: 137.9
drag, startPoint x: 1274, startPoint y: 281, endPoint x: 584, endPoint y: 498, distance: 723.3
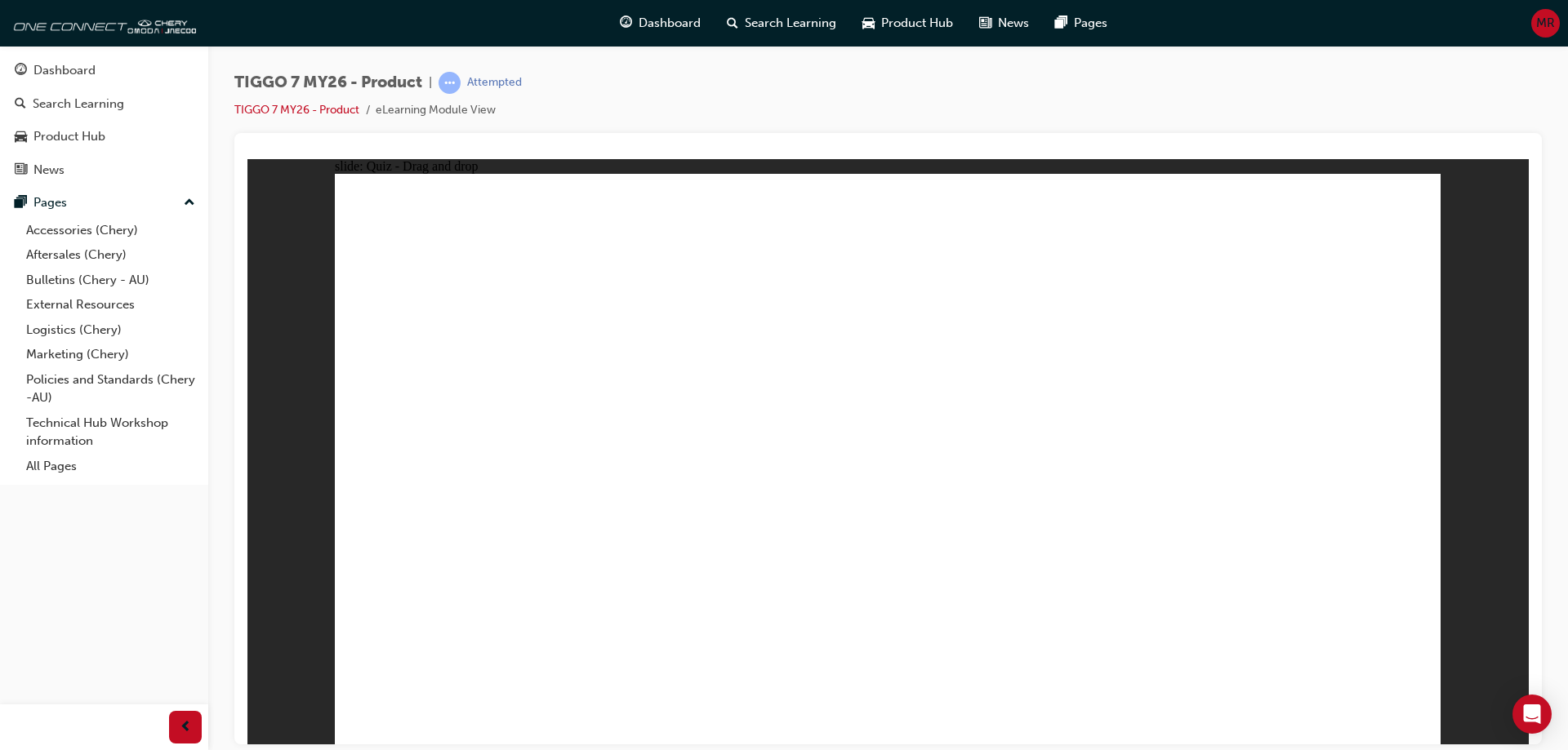
drag, startPoint x: 842, startPoint y: 350, endPoint x: 536, endPoint y: 532, distance: 356.0
drag, startPoint x: 1075, startPoint y: 305, endPoint x: 475, endPoint y: 571, distance: 656.3
drag, startPoint x: 1158, startPoint y: 393, endPoint x: 956, endPoint y: 537, distance: 248.1
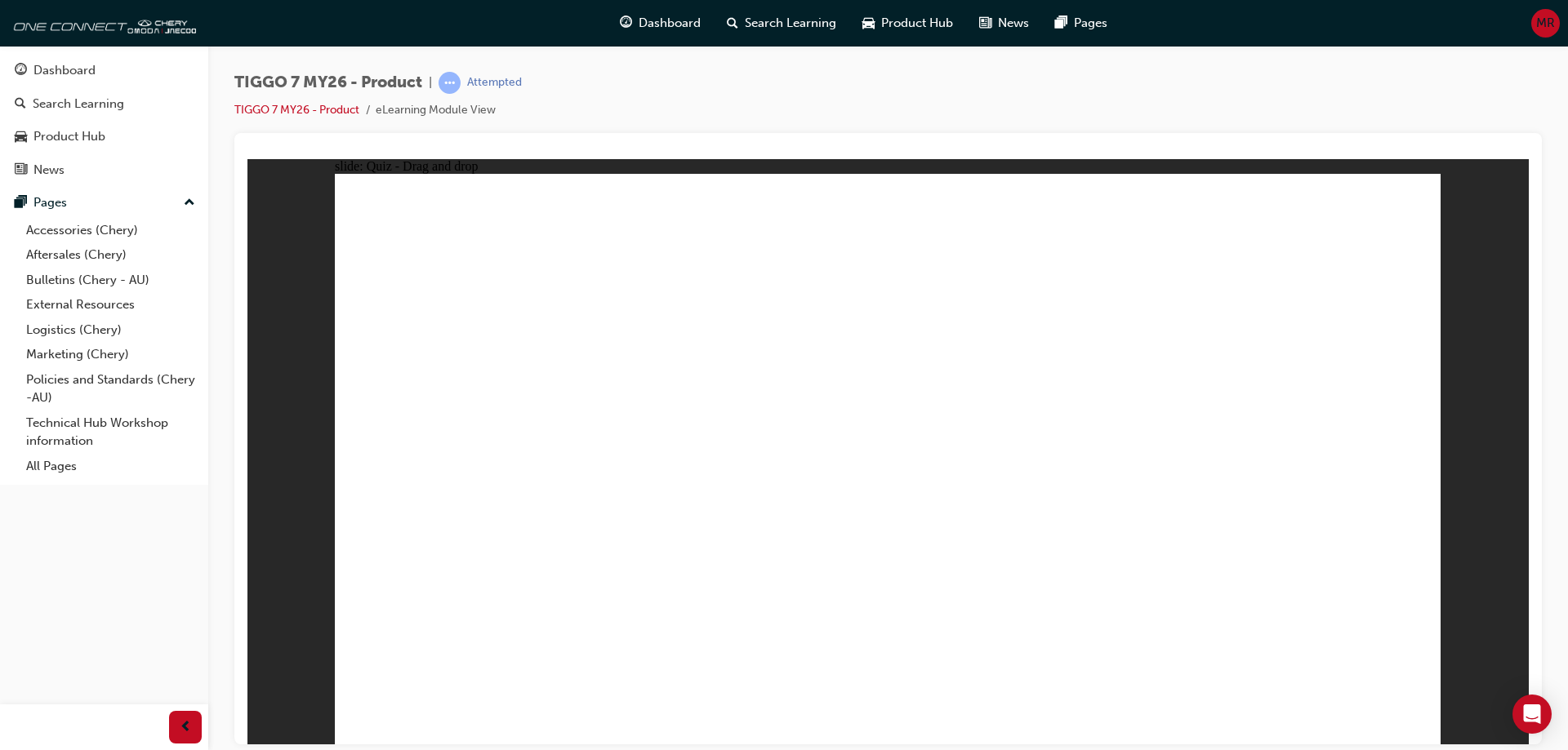
drag, startPoint x: 983, startPoint y: 431, endPoint x: 978, endPoint y: 513, distance: 82.2
drag, startPoint x: 1008, startPoint y: 388, endPoint x: 1032, endPoint y: 522, distance: 136.1
drag, startPoint x: 1128, startPoint y: 288, endPoint x: 1127, endPoint y: 392, distance: 104.0
drag, startPoint x: 1123, startPoint y: 346, endPoint x: 1163, endPoint y: 378, distance: 51.2
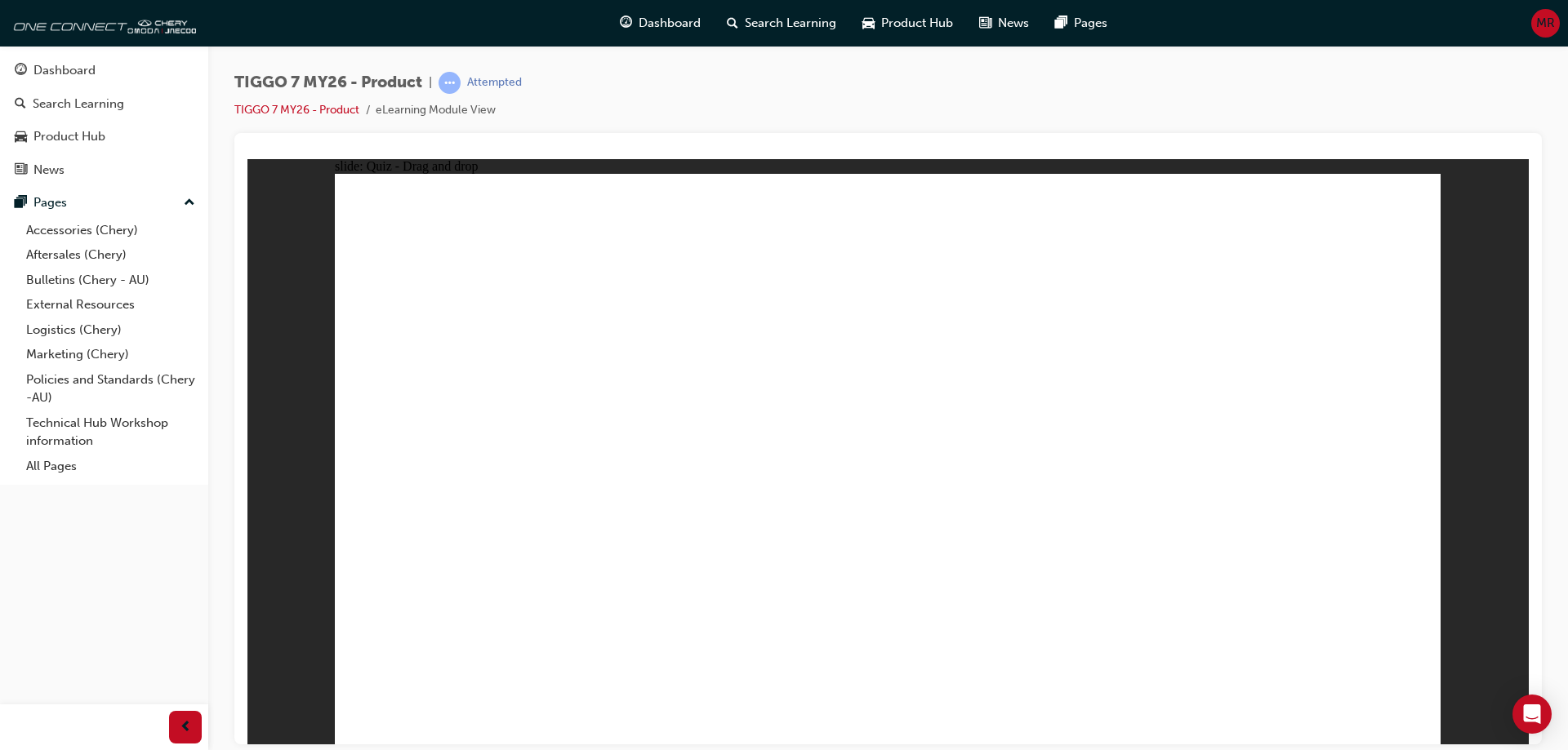
drag, startPoint x: 1207, startPoint y: 348, endPoint x: 1160, endPoint y: 520, distance: 178.3
drag, startPoint x: 1114, startPoint y: 381, endPoint x: 1121, endPoint y: 292, distance: 89.3
drag, startPoint x: 1116, startPoint y: 319, endPoint x: 1101, endPoint y: 526, distance: 207.5
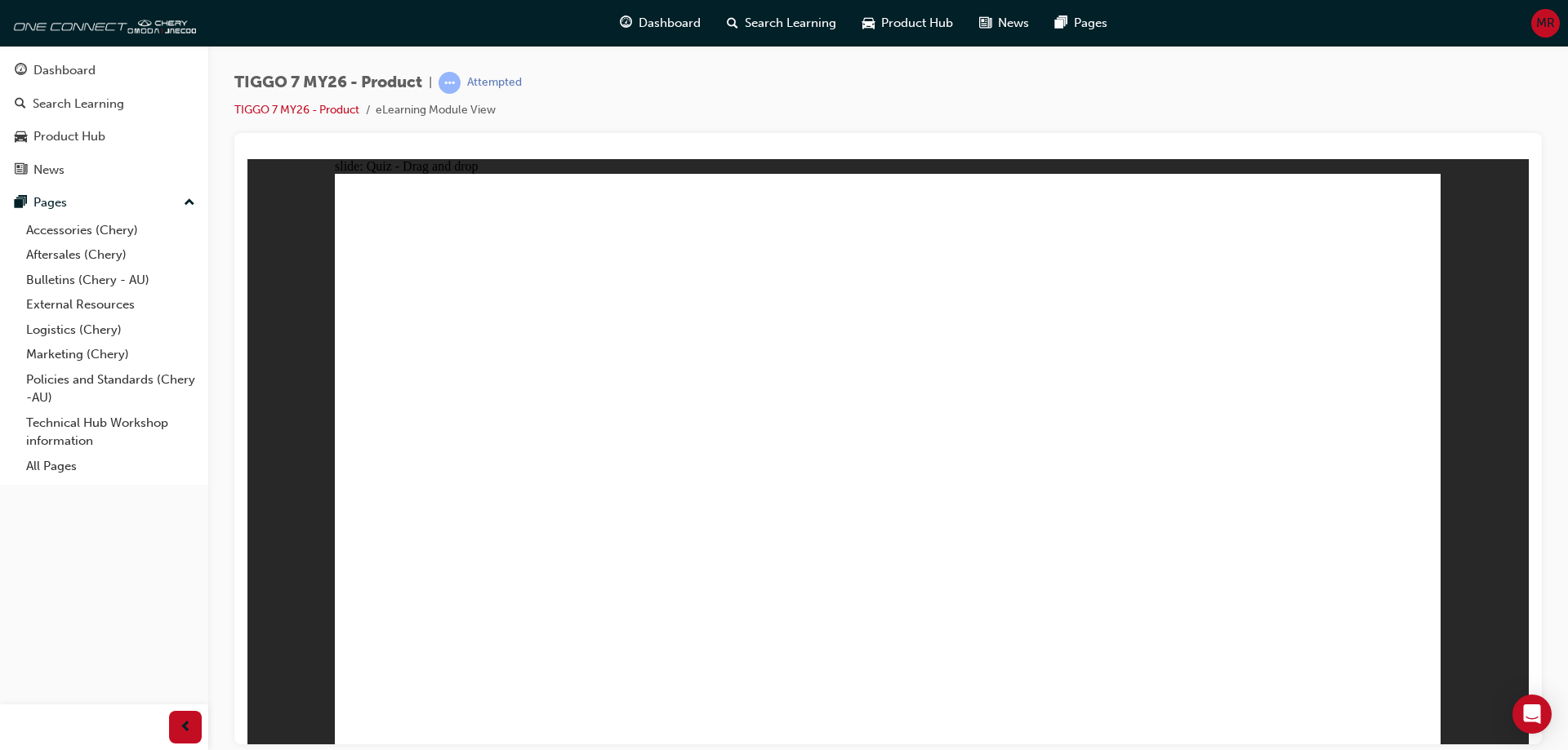
drag, startPoint x: 909, startPoint y: 272, endPoint x: 614, endPoint y: 460, distance: 349.8
drag, startPoint x: 1039, startPoint y: 328, endPoint x: 556, endPoint y: 536, distance: 525.9
drag, startPoint x: 1183, startPoint y: 352, endPoint x: 1022, endPoint y: 467, distance: 197.9
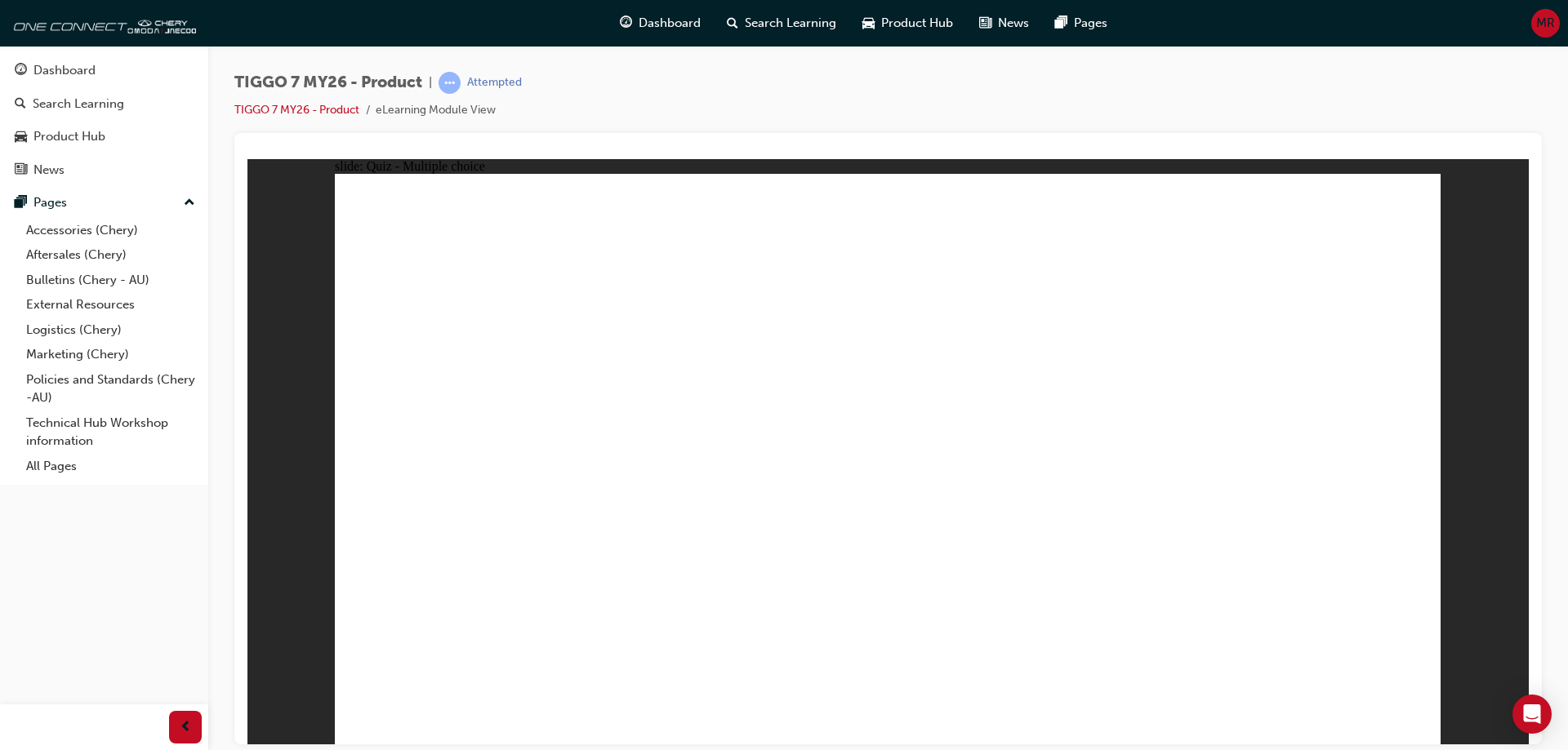
radio input "true"
drag, startPoint x: 1063, startPoint y: 386, endPoint x: 1053, endPoint y: 508, distance: 122.4
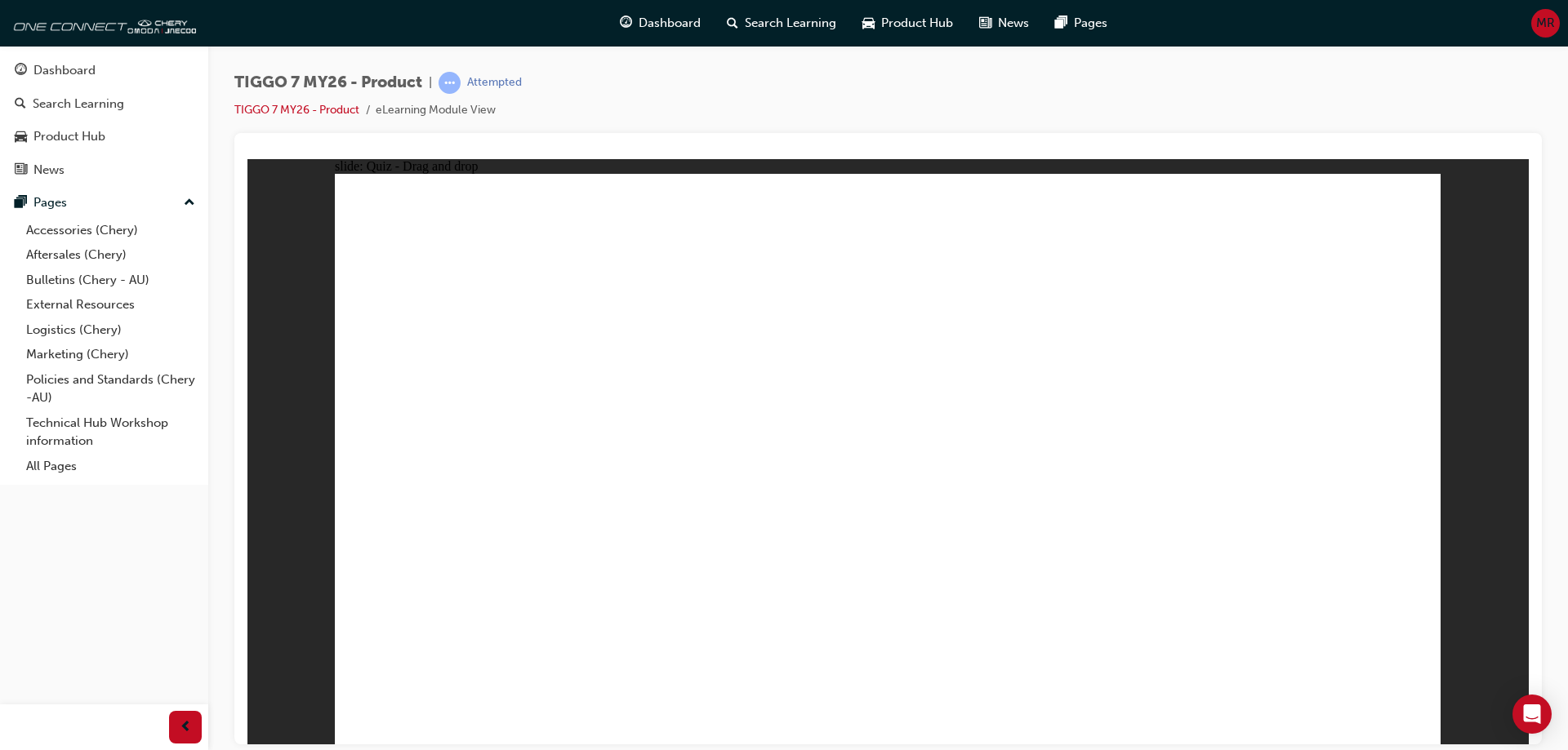
drag, startPoint x: 1077, startPoint y: 327, endPoint x: 1077, endPoint y: 528, distance: 201.0
drag, startPoint x: 924, startPoint y: 300, endPoint x: 971, endPoint y: 501, distance: 206.4
drag, startPoint x: 935, startPoint y: 228, endPoint x: 1040, endPoint y: 497, distance: 288.8
drag, startPoint x: 1117, startPoint y: 230, endPoint x: 1118, endPoint y: 532, distance: 302.0
drag, startPoint x: 1256, startPoint y: 316, endPoint x: 1198, endPoint y: 456, distance: 151.5
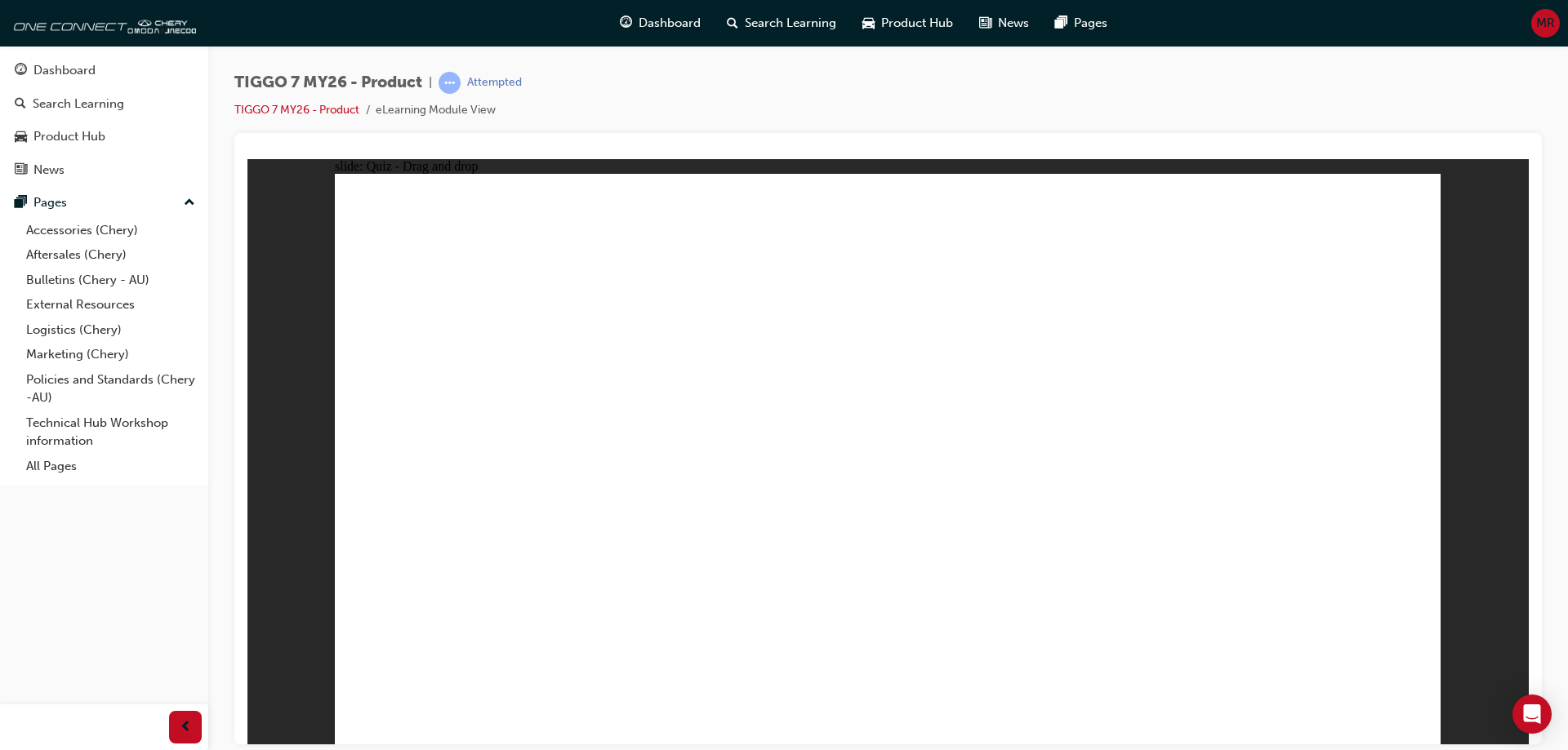
drag, startPoint x: 1274, startPoint y: 232, endPoint x: 1139, endPoint y: 608, distance: 399.5
radio input "true"
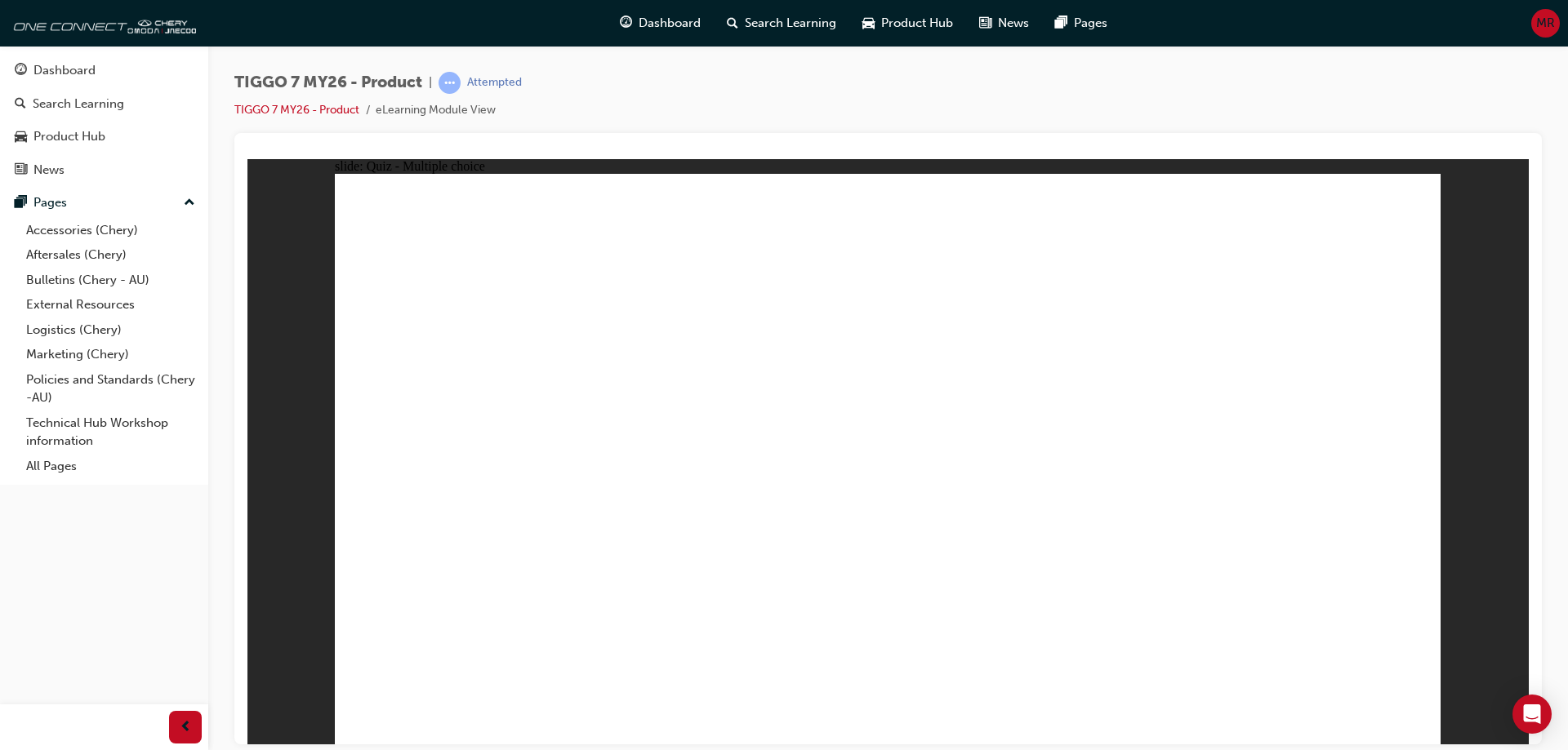
drag, startPoint x: 1175, startPoint y: 368, endPoint x: 1308, endPoint y: 501, distance: 188.1
drag, startPoint x: 977, startPoint y: 355, endPoint x: 924, endPoint y: 497, distance: 151.6
drag, startPoint x: 1064, startPoint y: 264, endPoint x: 695, endPoint y: 520, distance: 449.1
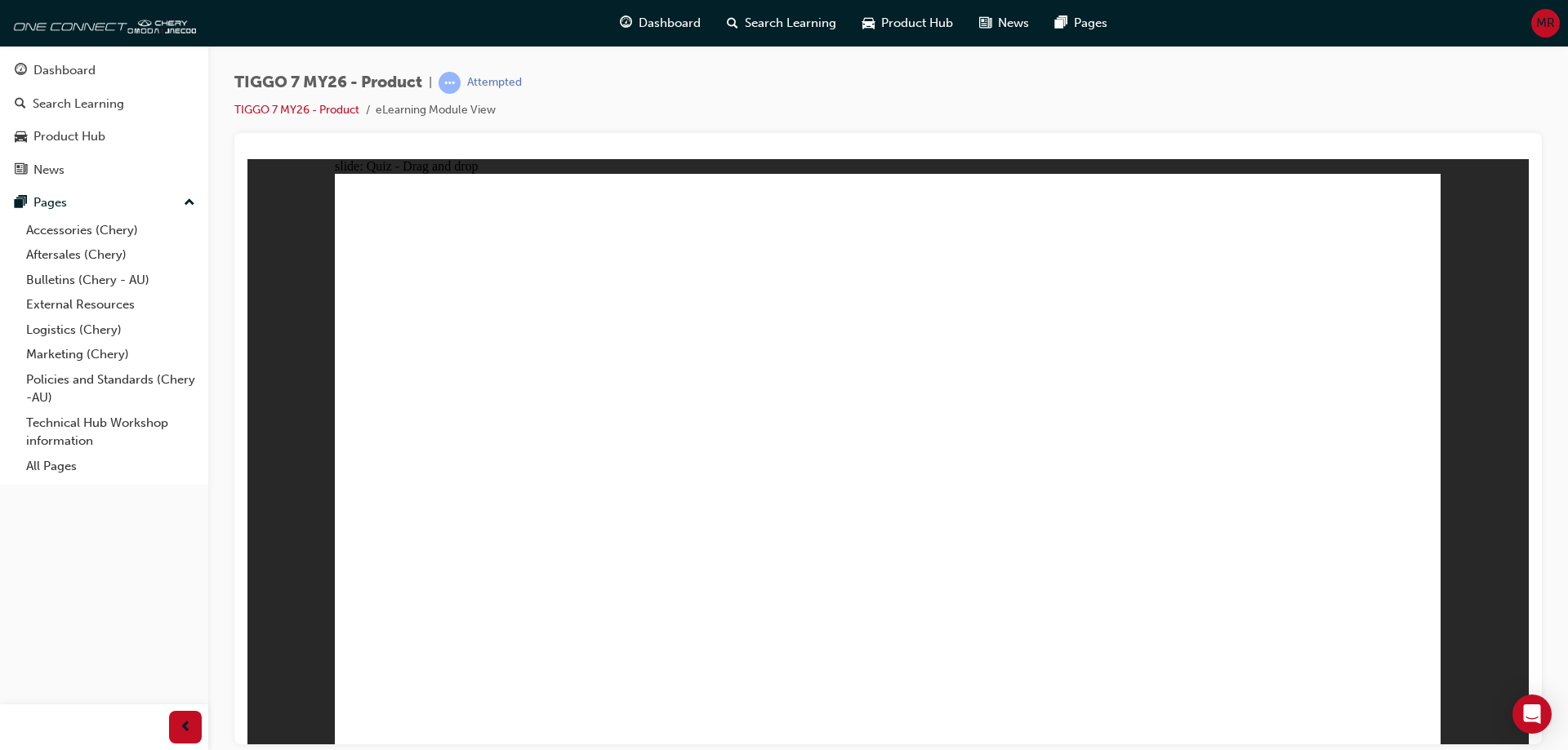
drag, startPoint x: 848, startPoint y: 253, endPoint x: 1093, endPoint y: 507, distance: 352.9
drag, startPoint x: 1169, startPoint y: 282, endPoint x: 460, endPoint y: 503, distance: 742.6
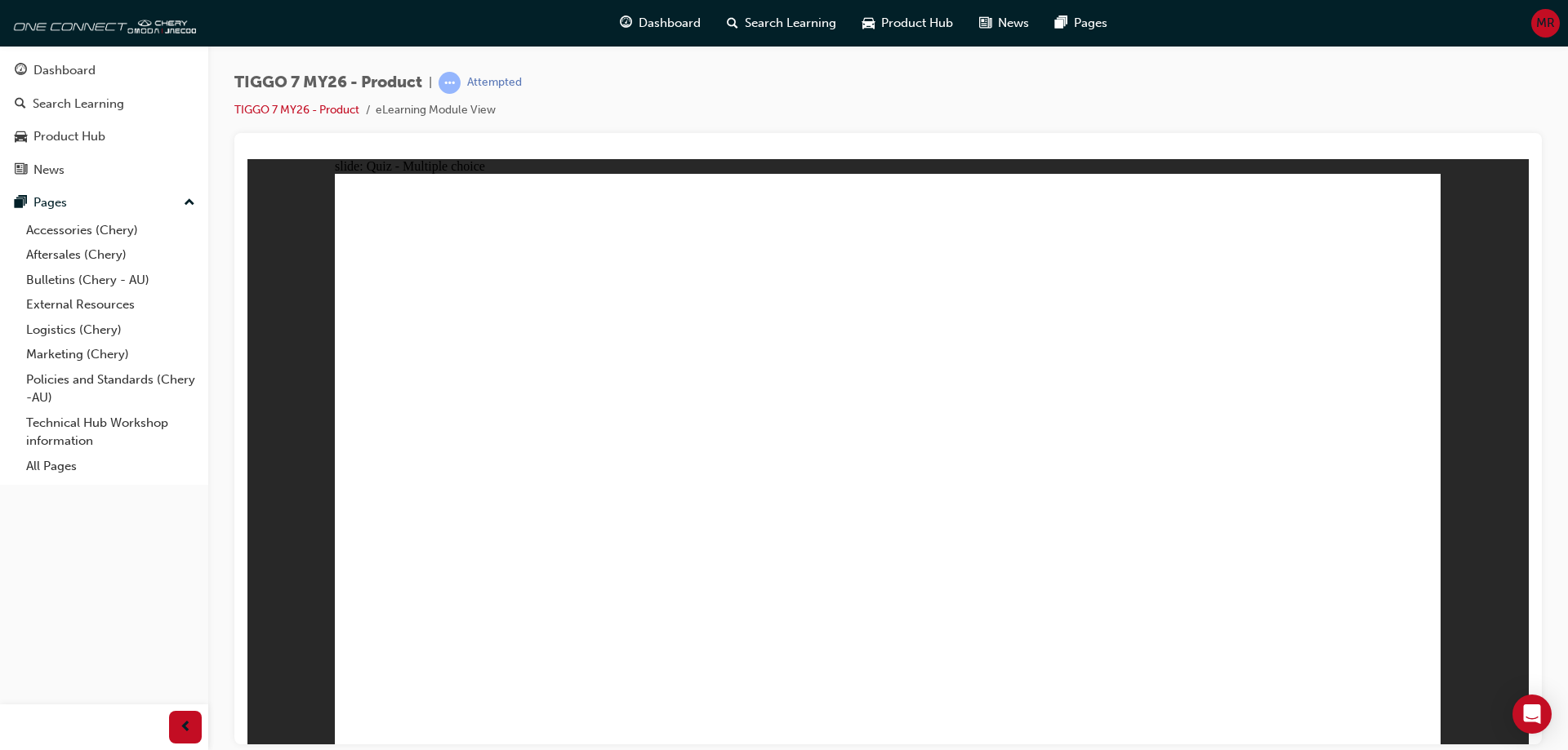
radio input "true"
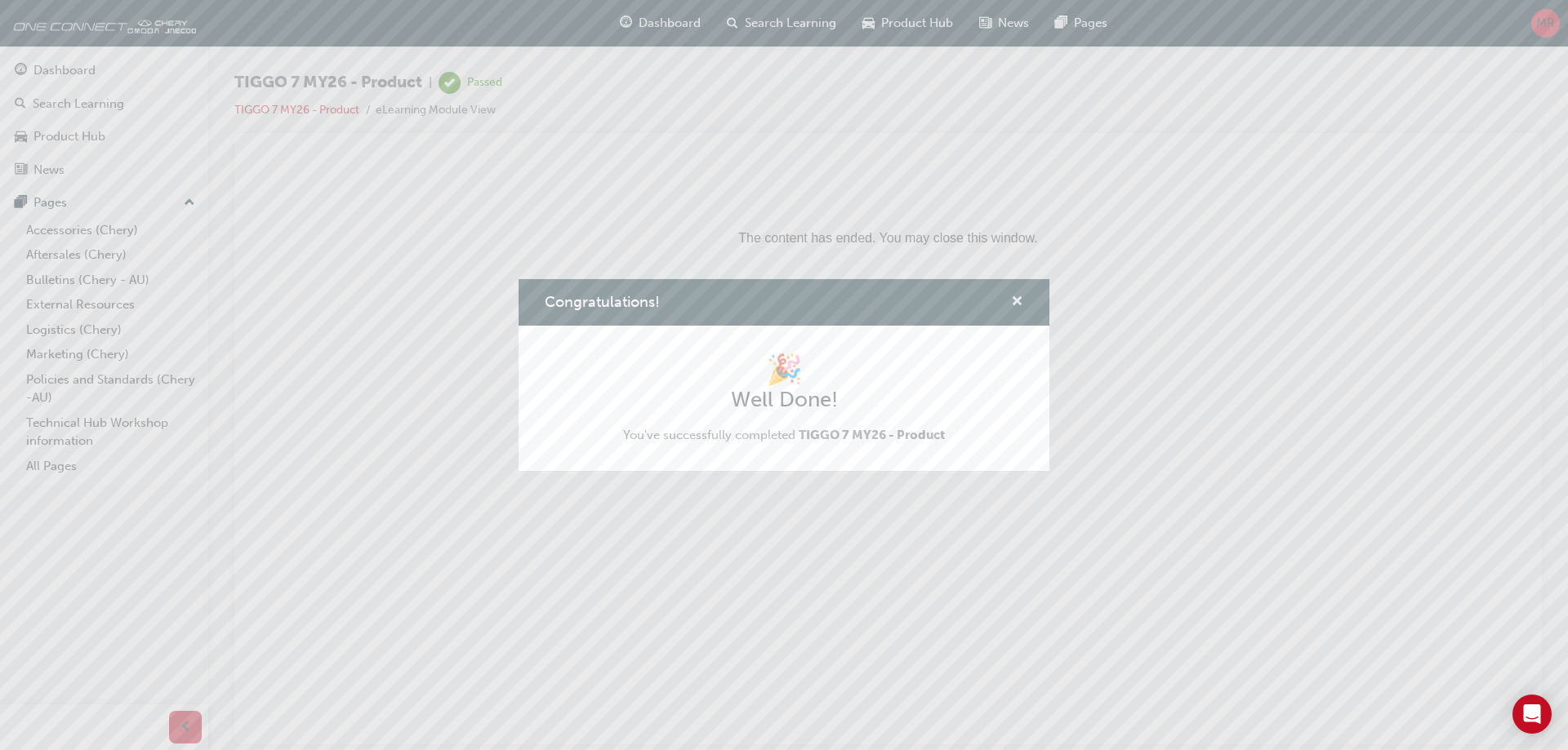
click at [1014, 296] on span "cross-icon" at bounding box center [1017, 302] width 12 height 15
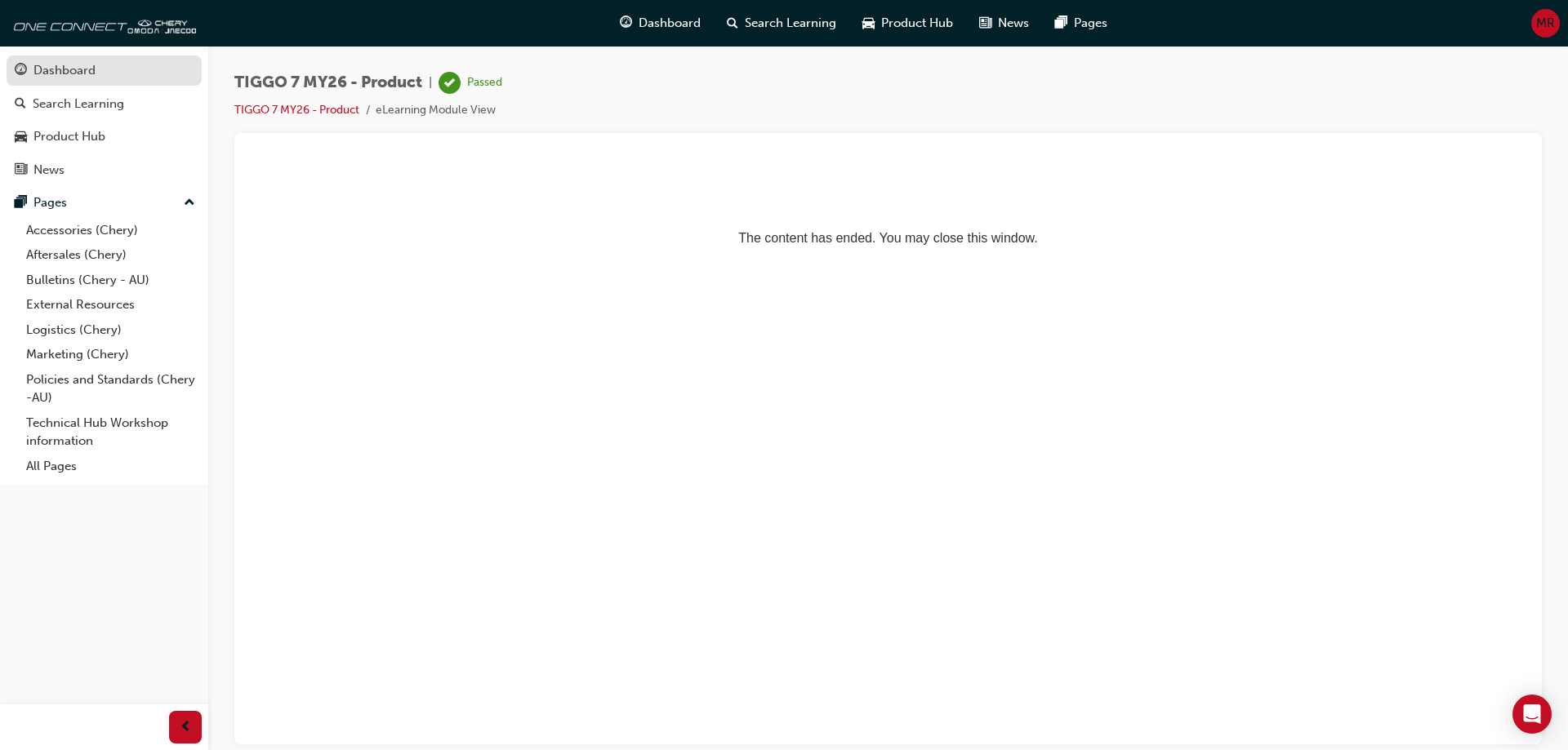
click at [97, 73] on div "Dashboard" at bounding box center [103, 71] width 178 height 20
